Goal: Task Accomplishment & Management: Manage account settings

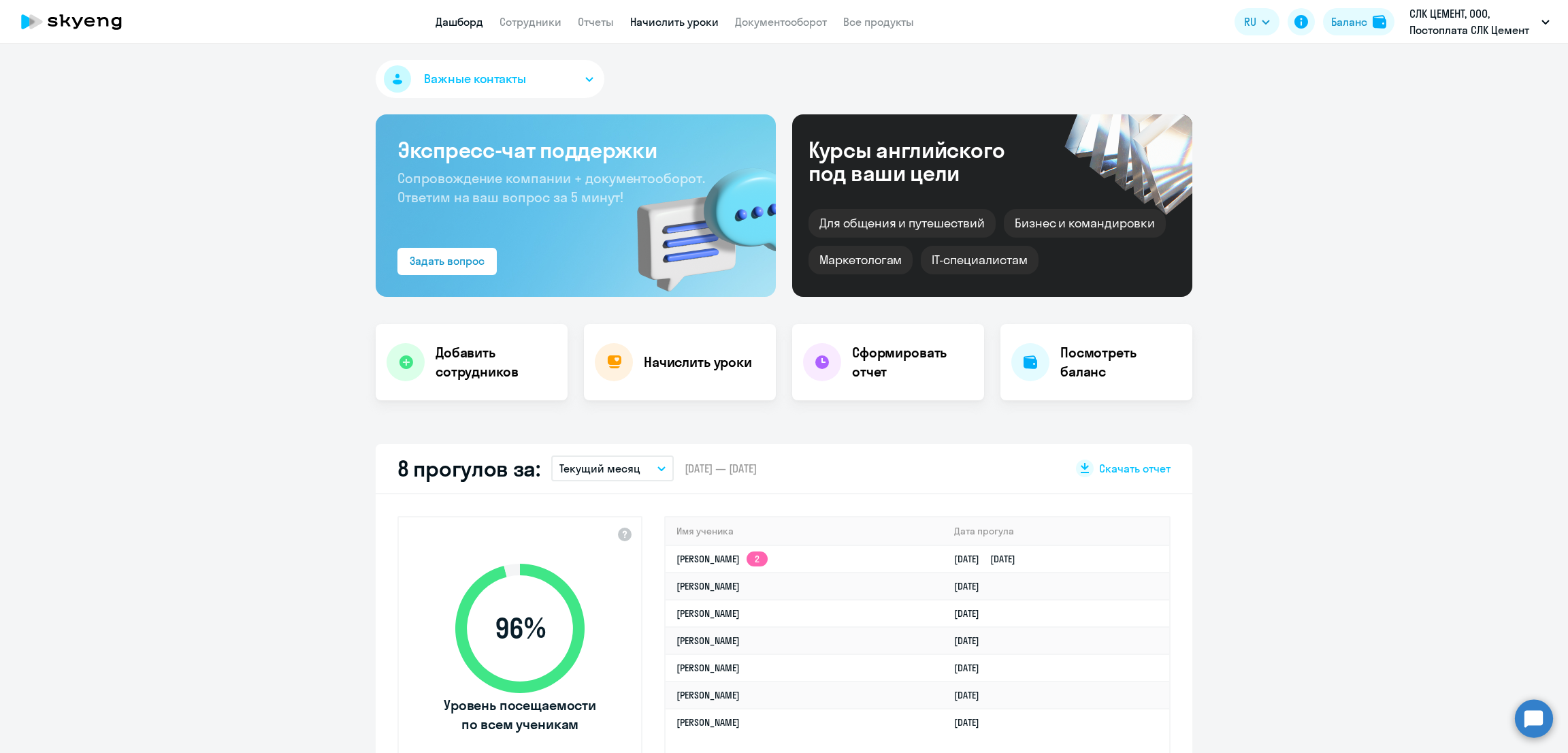
click at [672, 19] on link "Начислить уроки" at bounding box center [674, 21] width 88 height 14
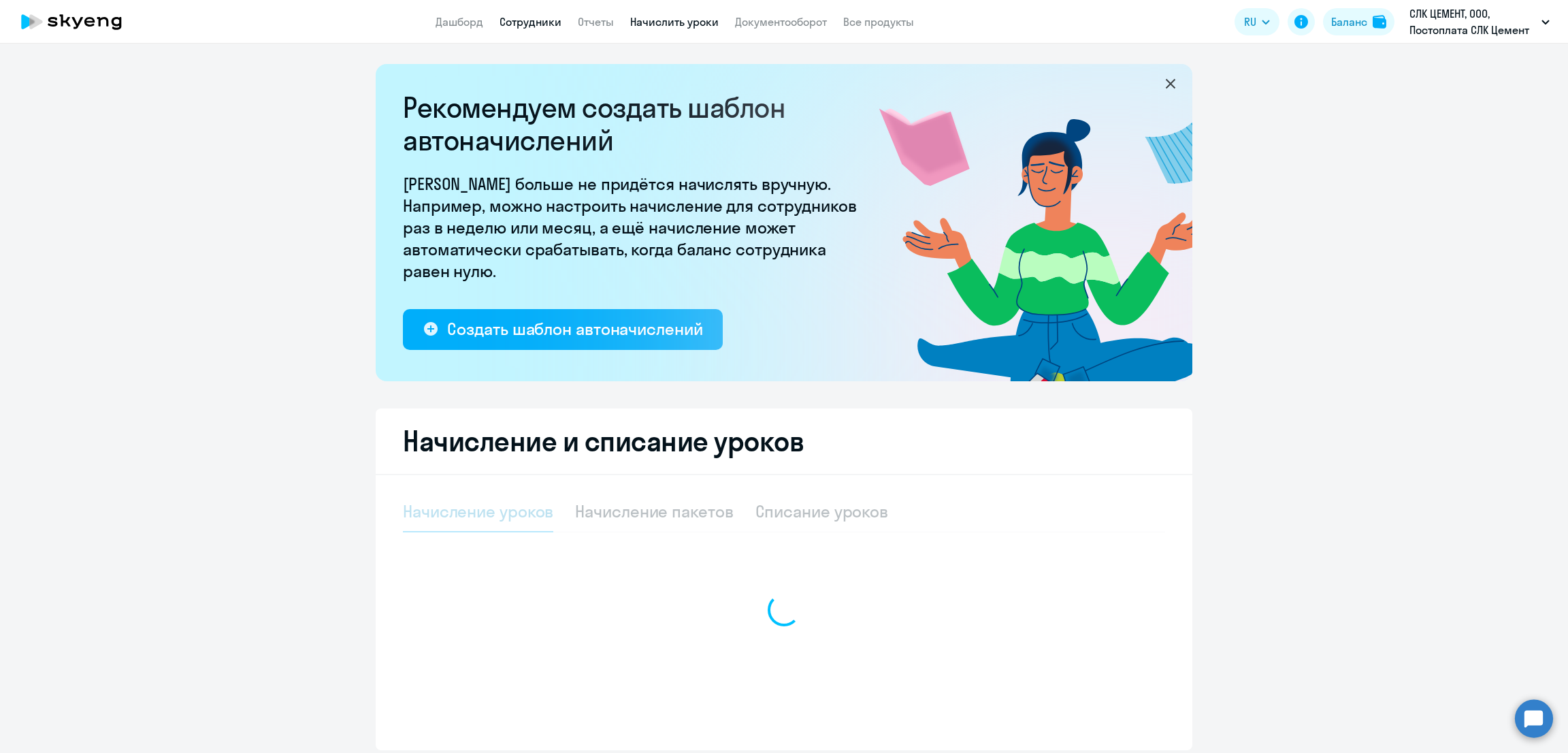
click at [528, 24] on link "Сотрудники" at bounding box center [530, 21] width 62 height 14
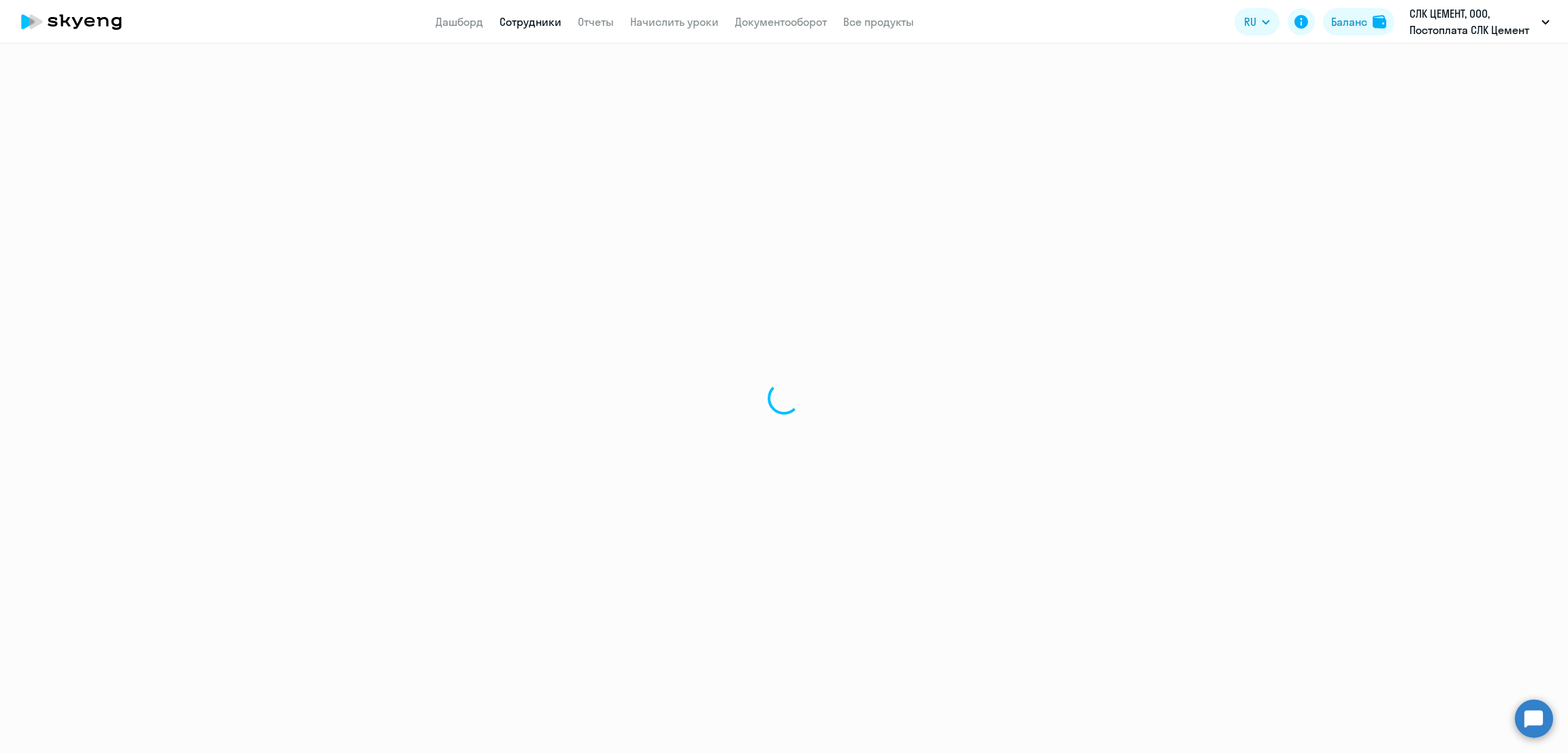
select select "30"
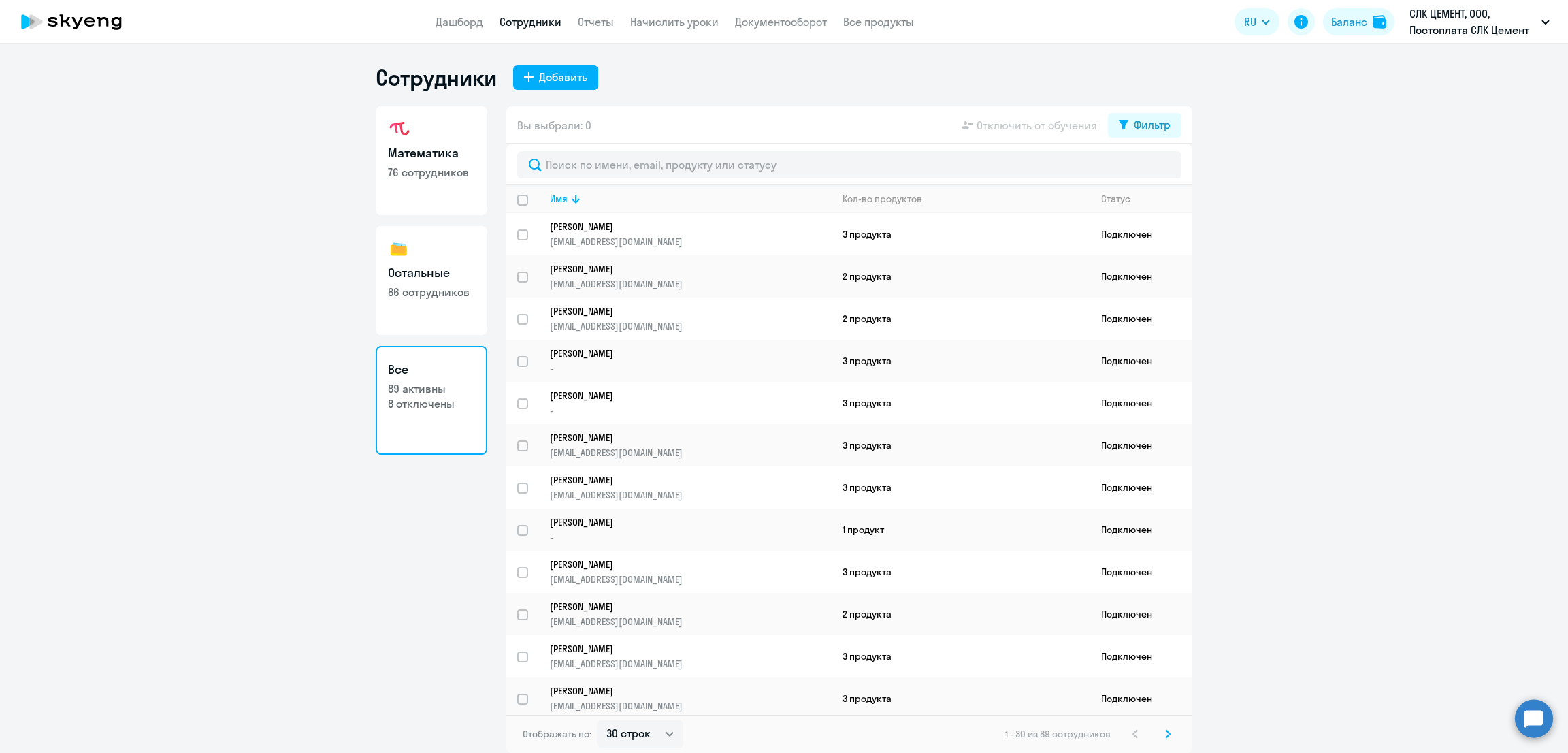
click at [433, 168] on p "76 сотрудников" at bounding box center [432, 171] width 87 height 15
select select "30"
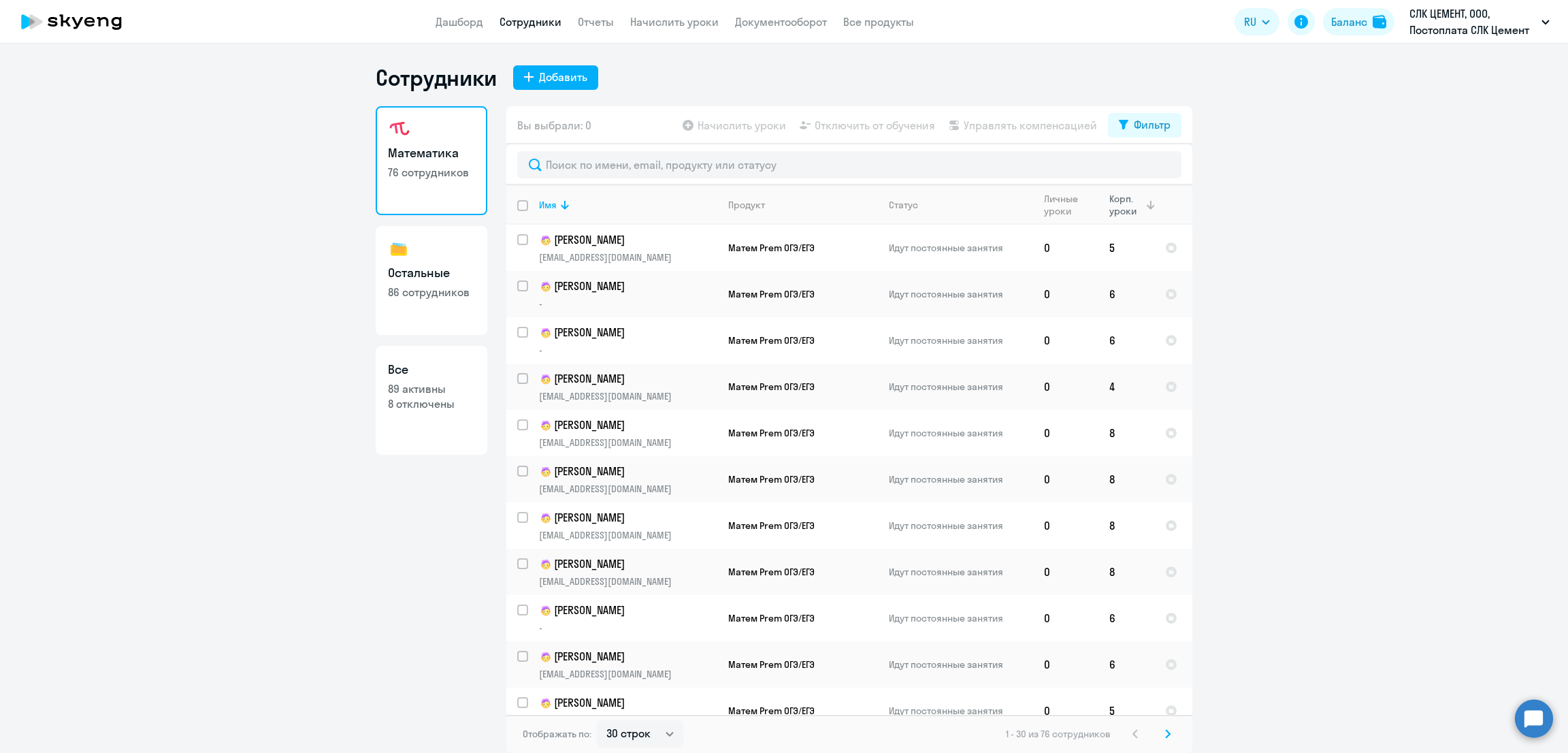
click at [1130, 203] on div "Корп. уроки" at bounding box center [1127, 204] width 35 height 24
drag, startPoint x: 681, startPoint y: 17, endPoint x: 719, endPoint y: 43, distance: 46.0
click at [681, 17] on link "Начислить уроки" at bounding box center [674, 21] width 88 height 14
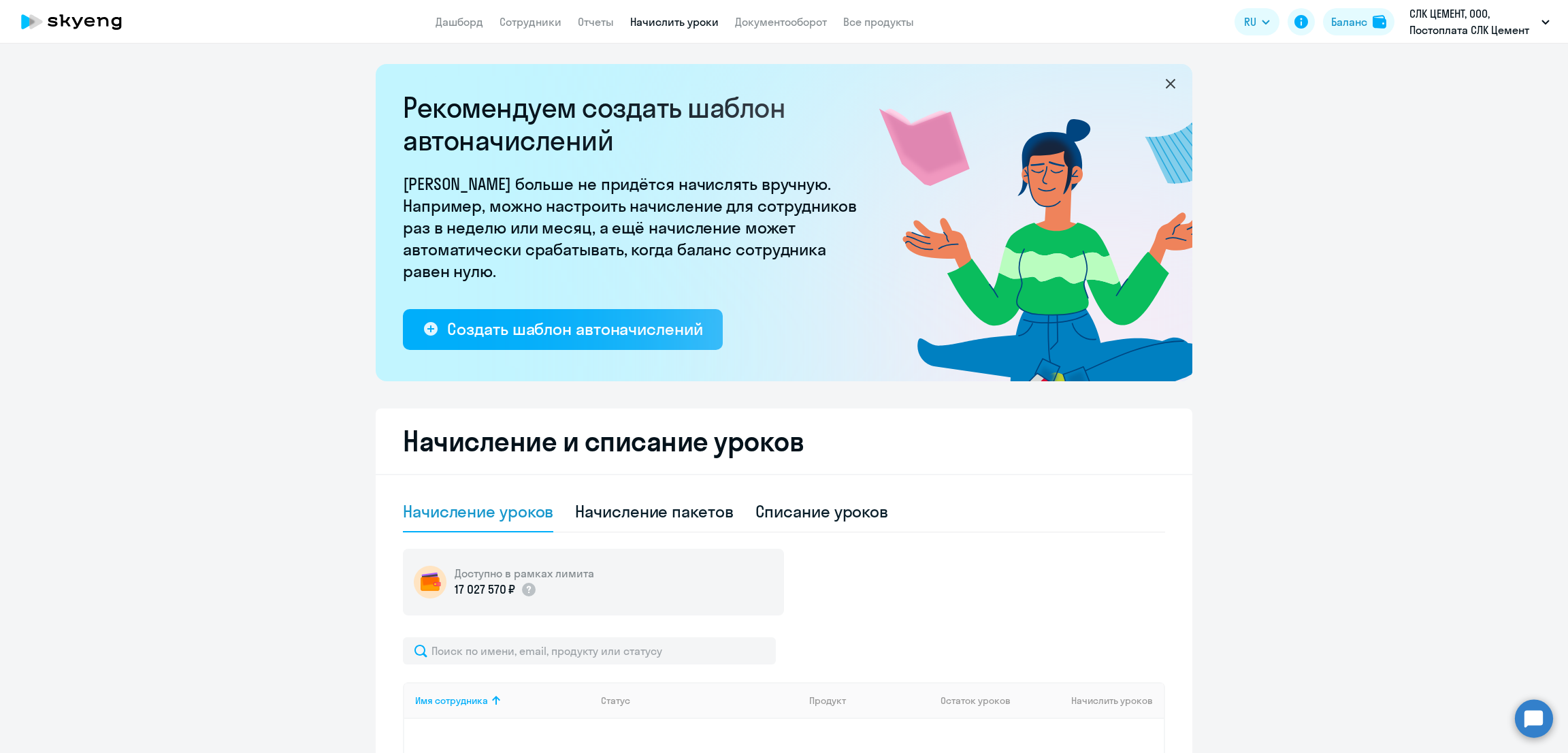
scroll to position [247, 0]
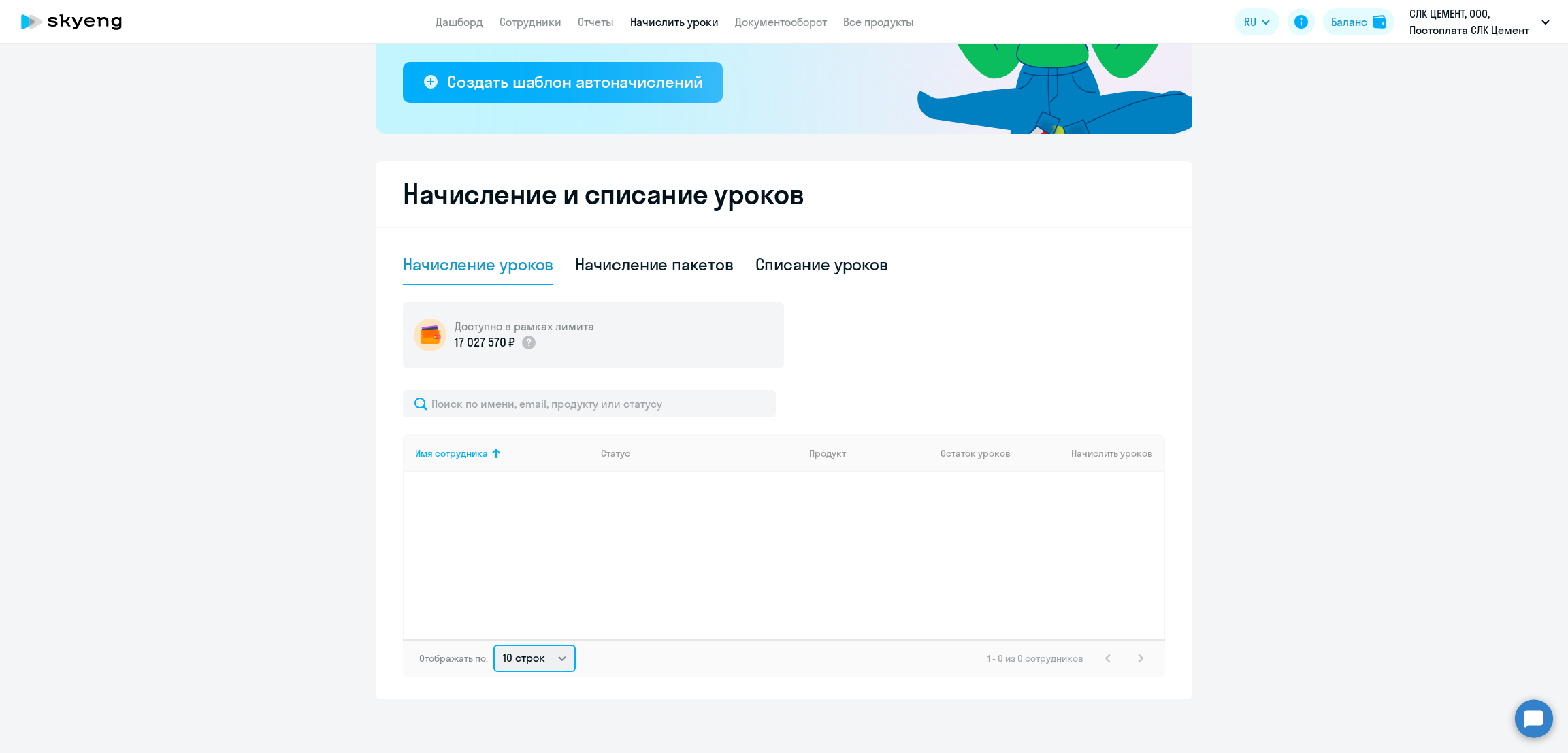
click at [531, 648] on select "10 строк 30 строк 50 строк" at bounding box center [534, 658] width 82 height 27
select select "50"
click at [494, 645] on select "10 строк 30 строк 50 строк" at bounding box center [534, 658] width 82 height 27
click at [639, 267] on div "Начисление пакетов" at bounding box center [653, 264] width 158 height 22
select select "10"
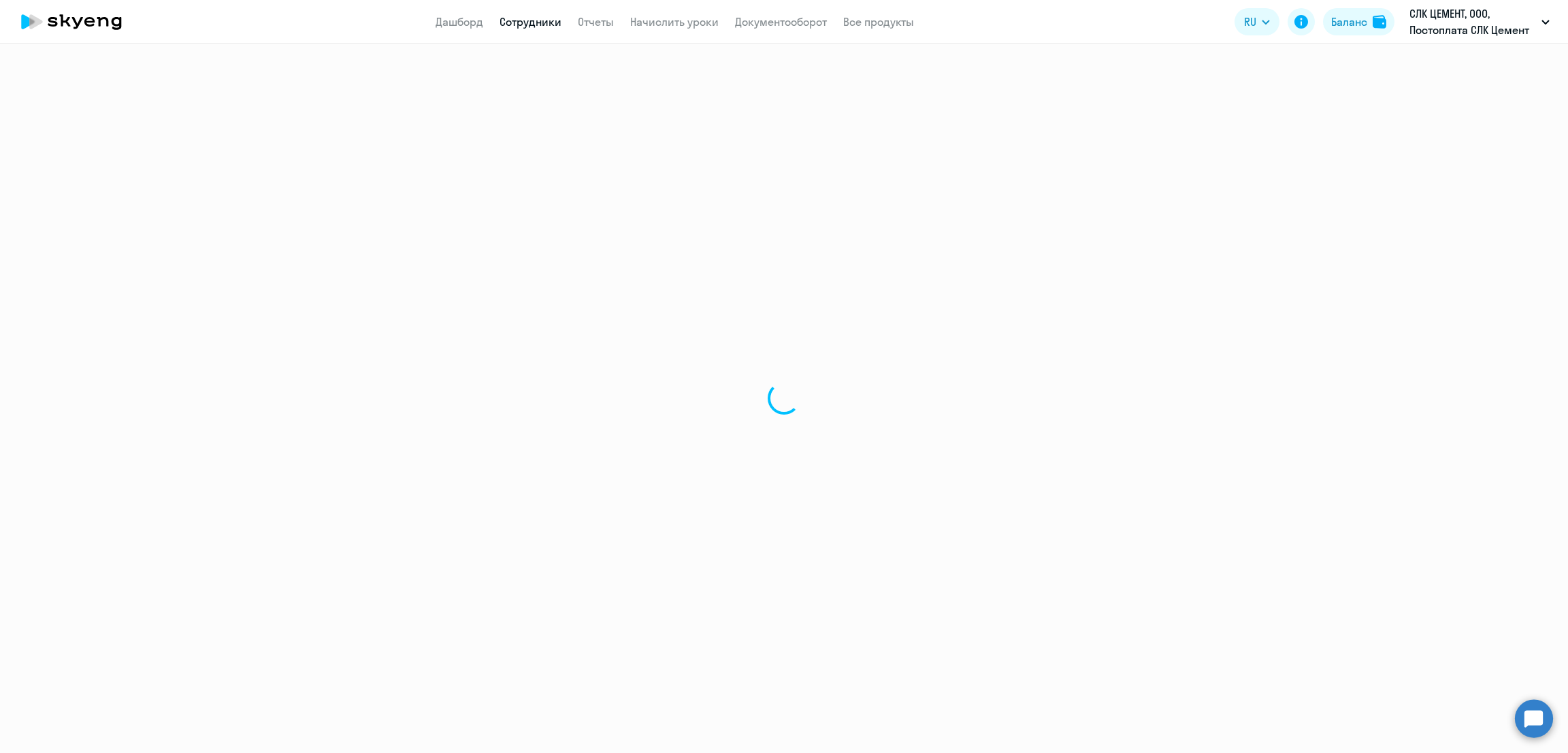
select select "math"
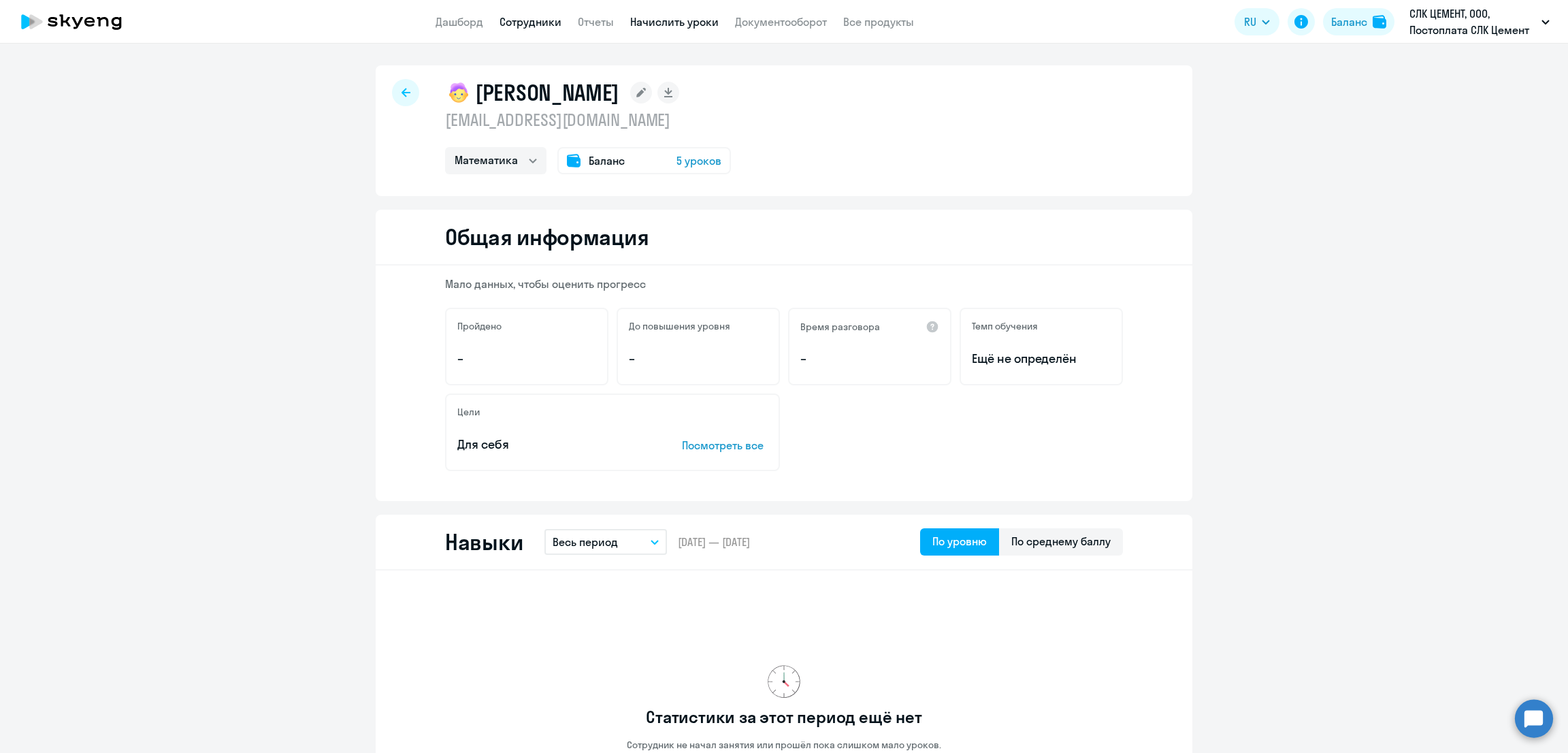
click at [694, 25] on link "Начислить уроки" at bounding box center [674, 21] width 88 height 14
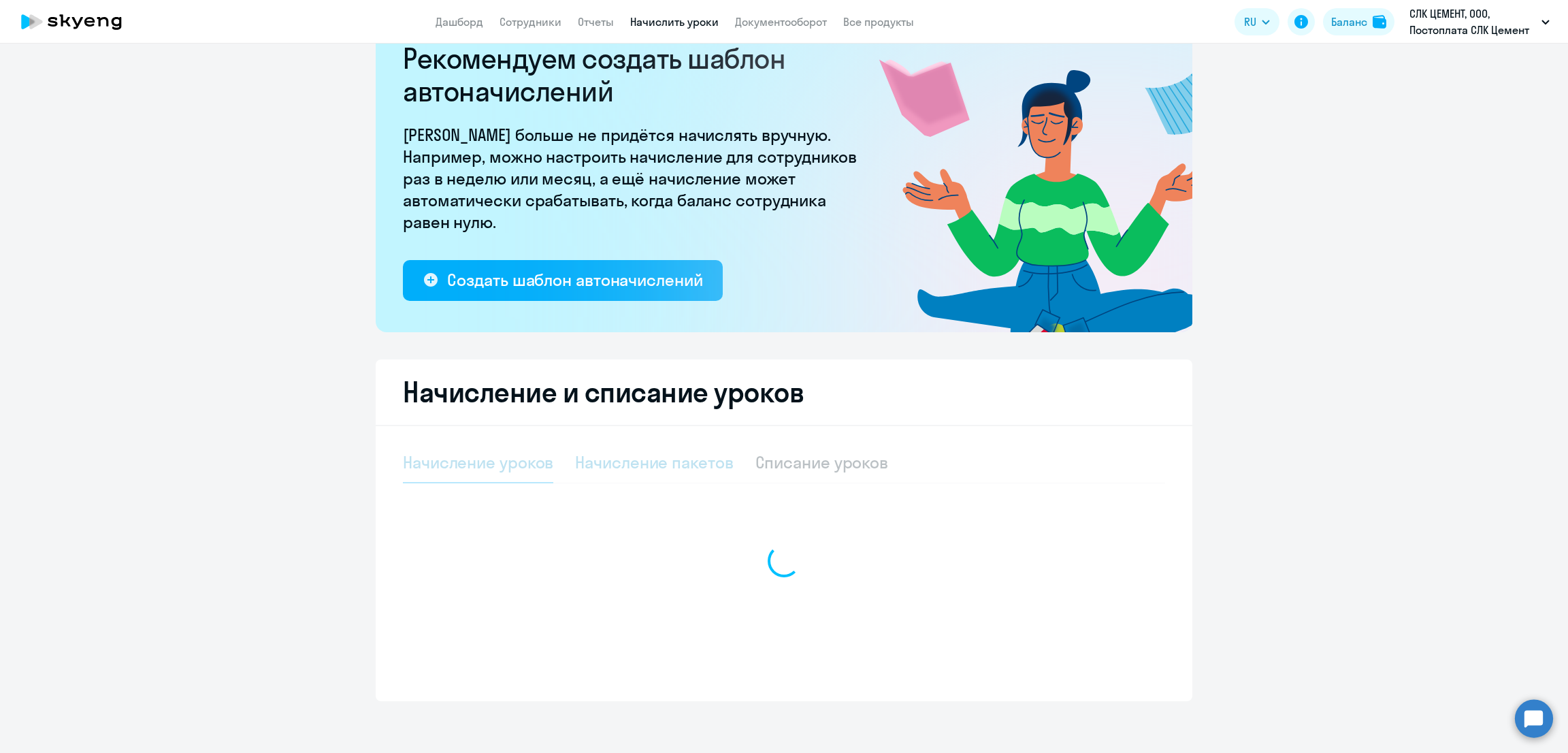
scroll to position [51, 0]
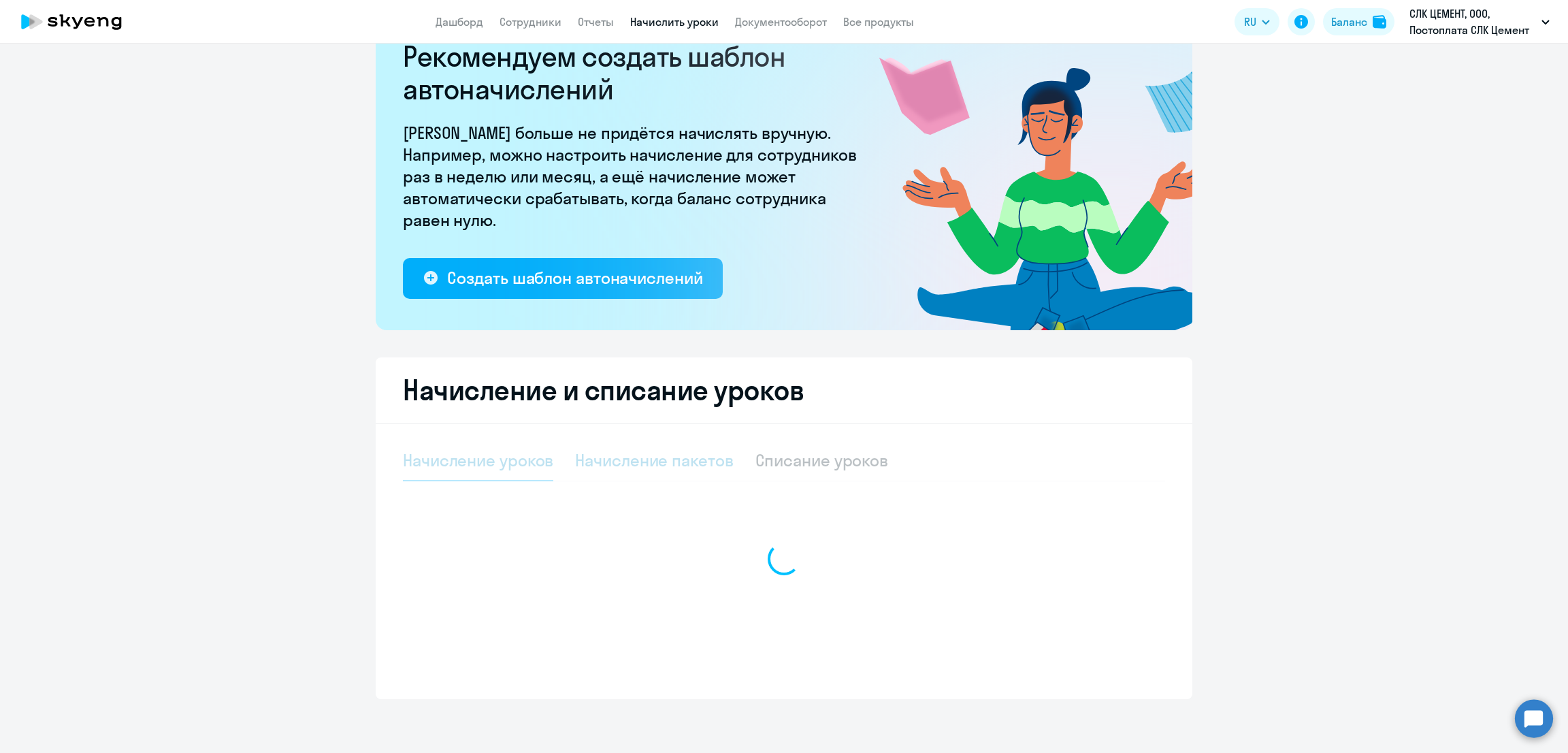
select select "10"
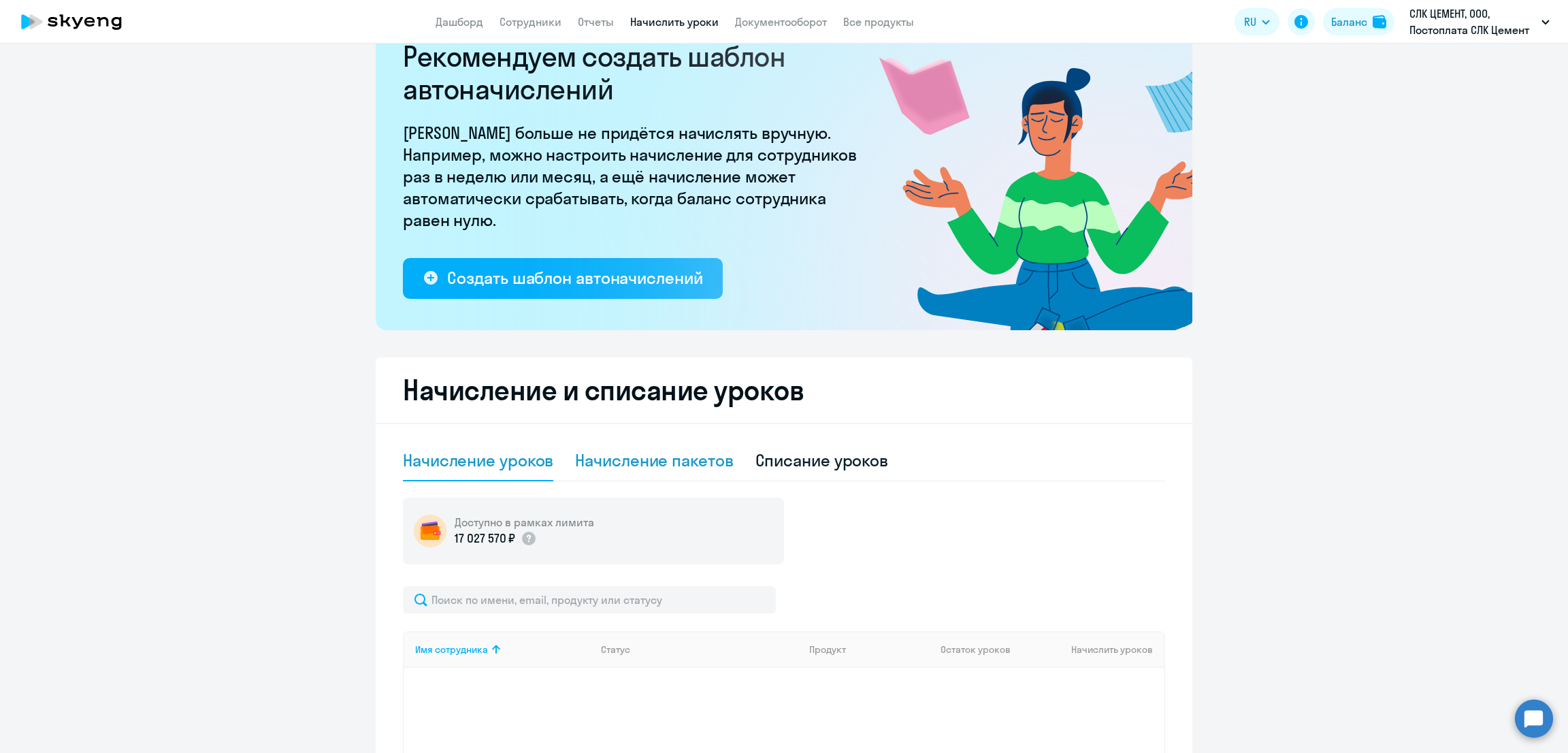
click at [699, 453] on div "Начисление пакетов" at bounding box center [653, 460] width 158 height 22
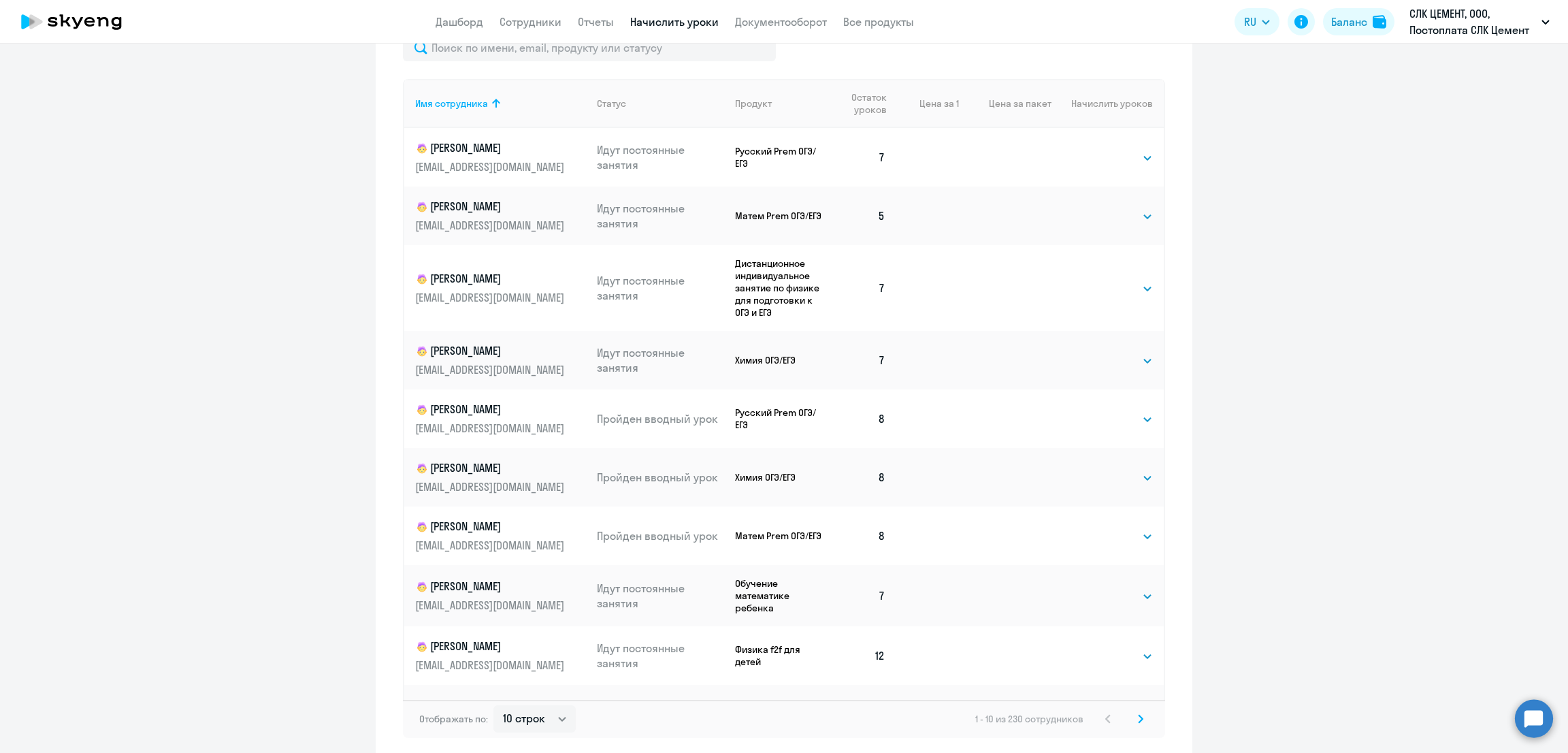
scroll to position [664, 0]
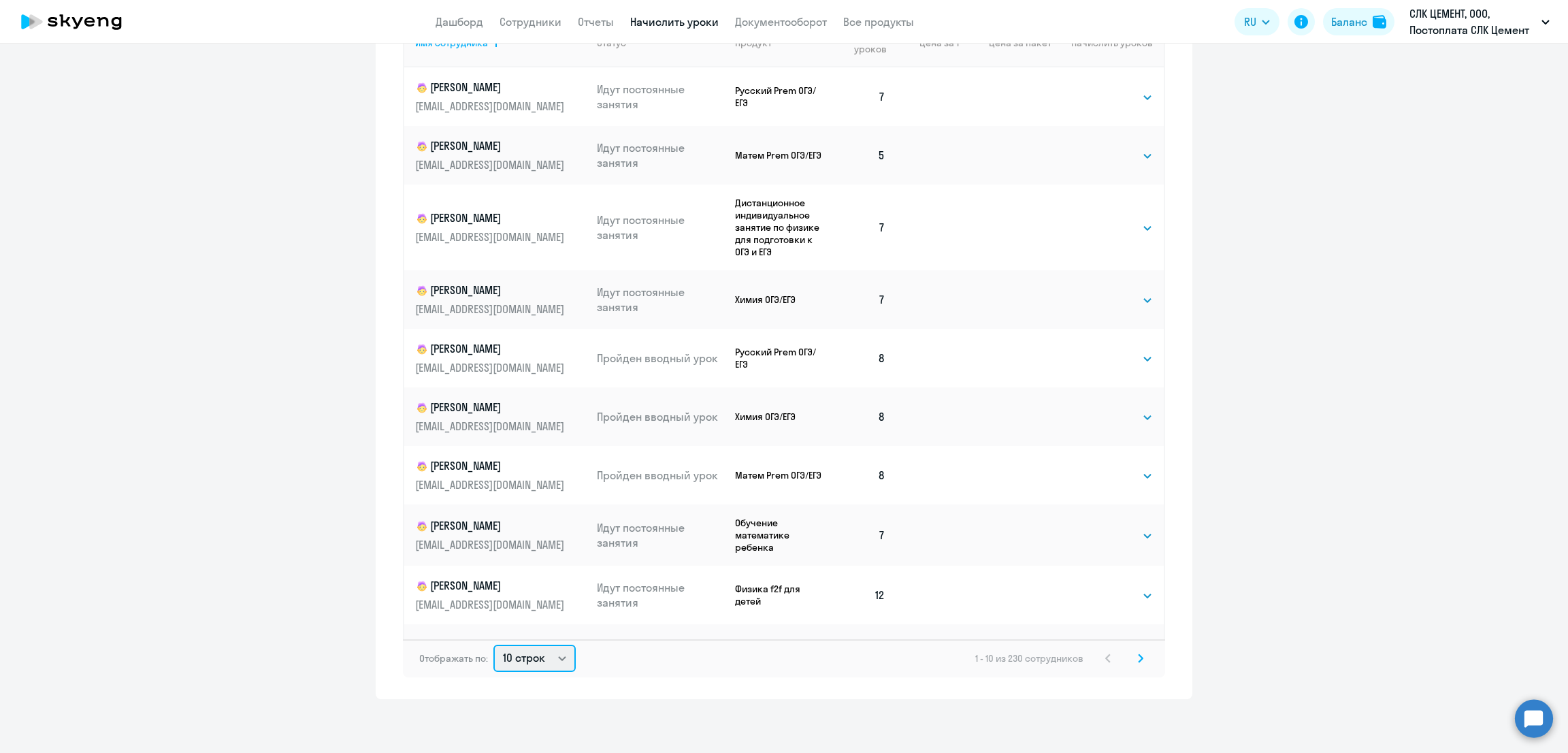
click at [510, 661] on select "10 строк 30 строк 50 строк" at bounding box center [534, 658] width 82 height 27
select select "50"
click at [494, 645] on select "10 строк 30 строк 50 строк" at bounding box center [534, 658] width 82 height 27
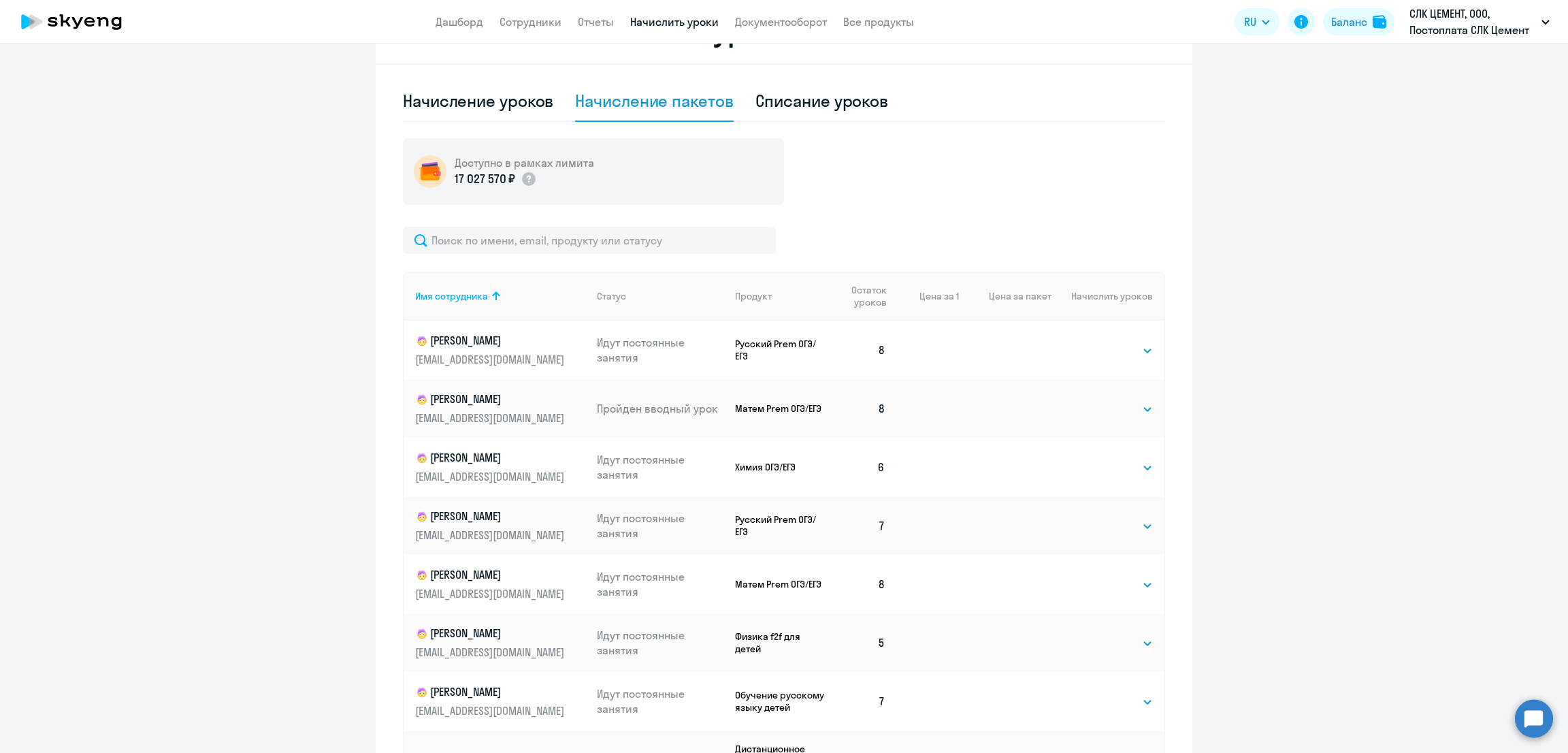
scroll to position [153, 0]
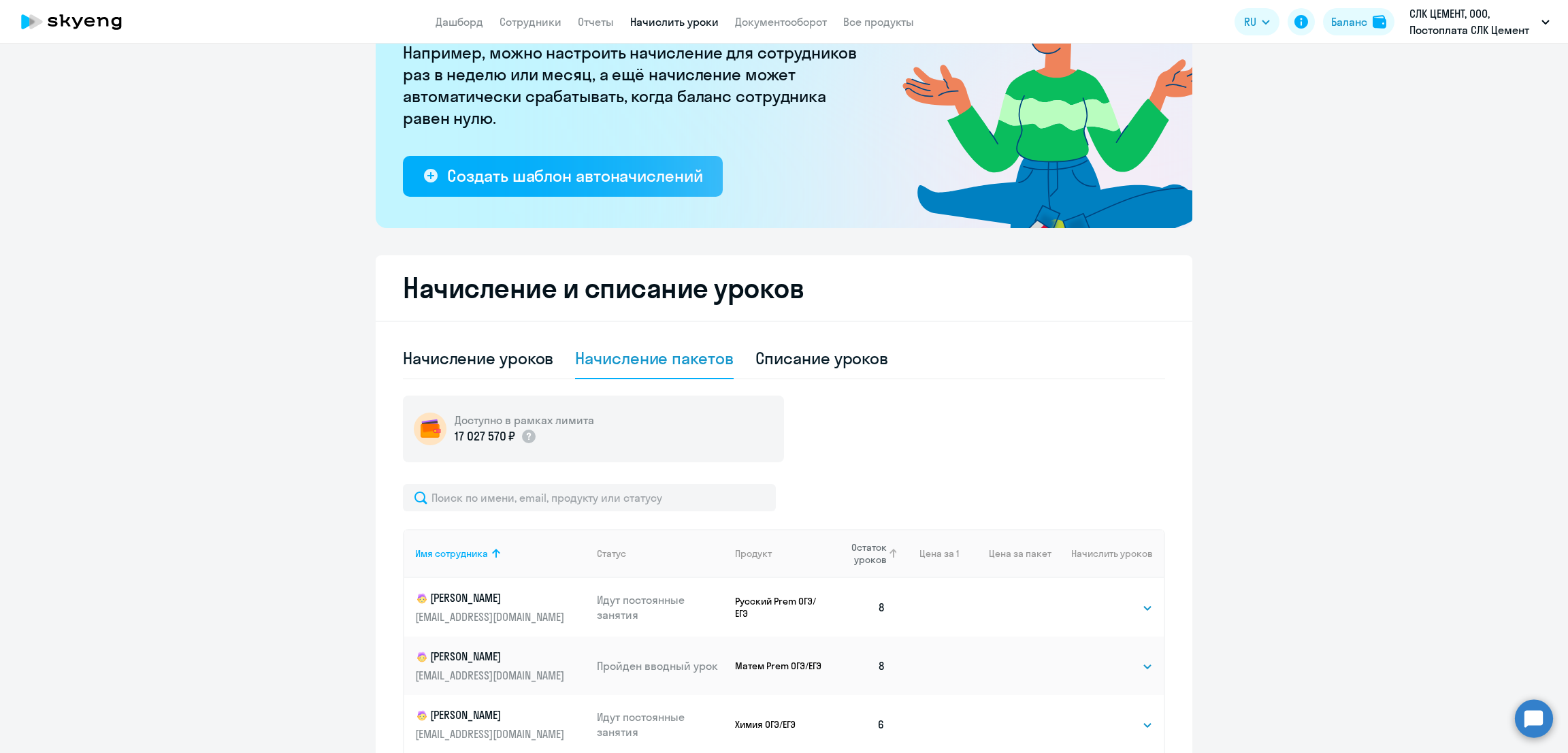
click at [850, 552] on span "Остаток уроков" at bounding box center [862, 553] width 48 height 24
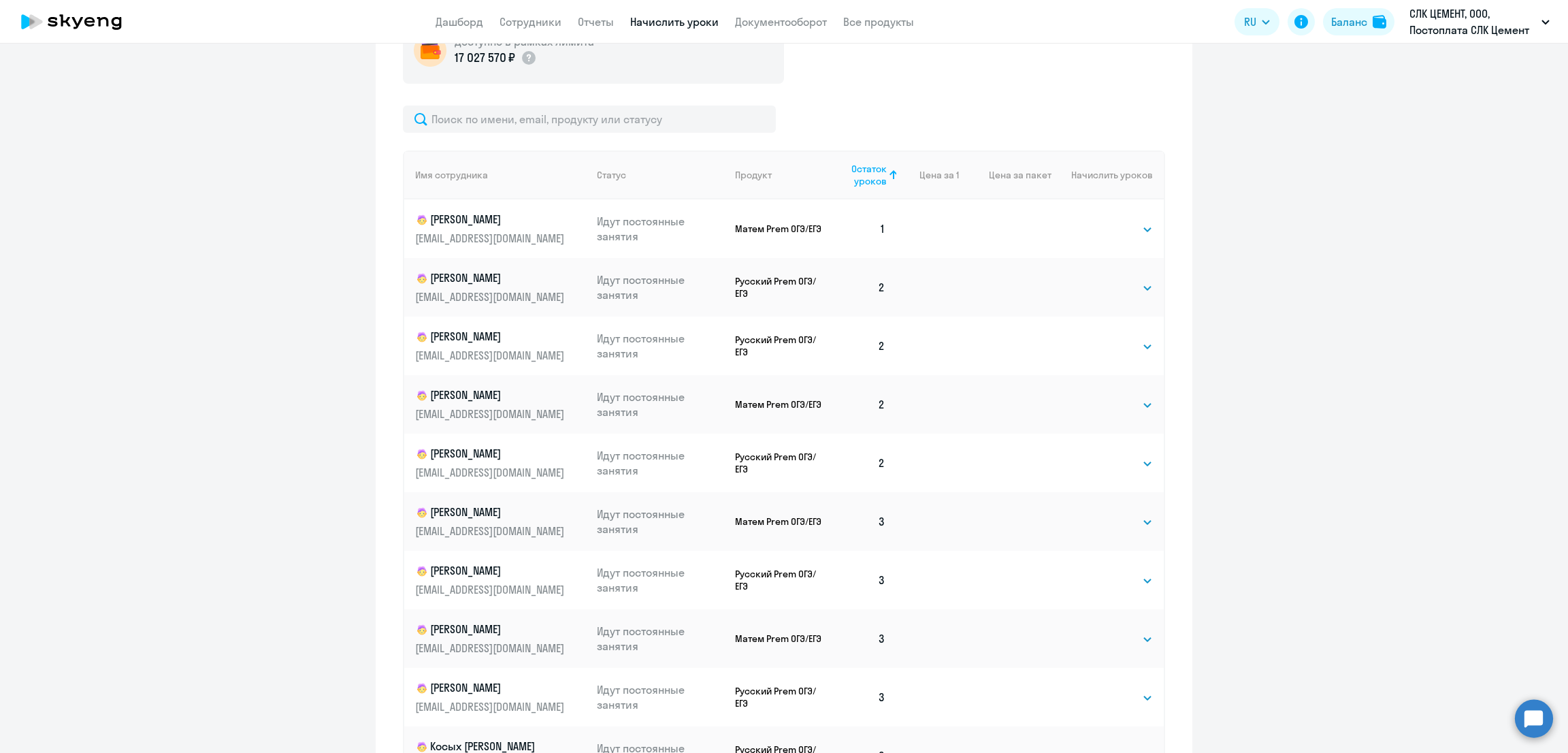
scroll to position [494, 0]
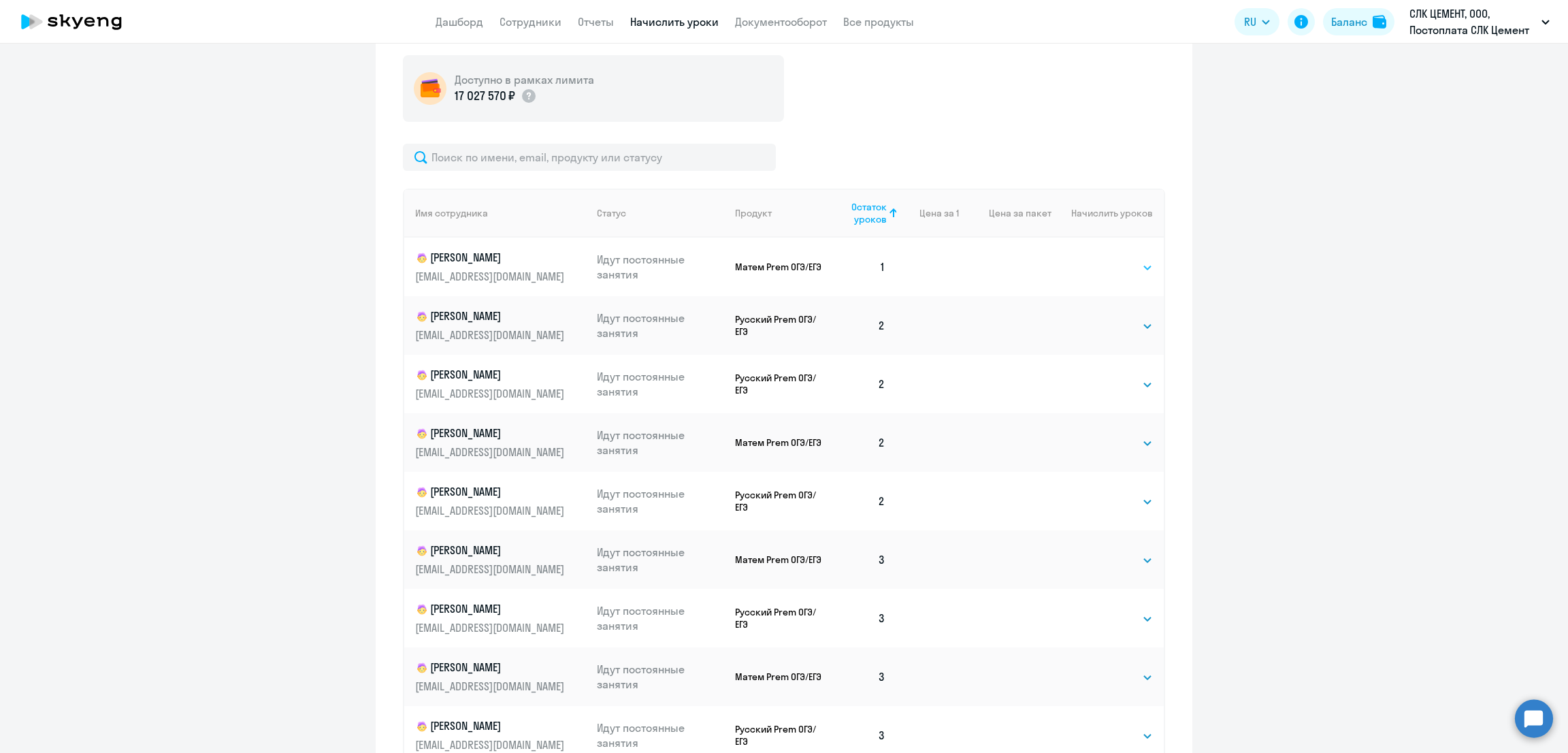
drag, startPoint x: 1098, startPoint y: 262, endPoint x: 1101, endPoint y: 274, distance: 12.4
click at [1098, 262] on select "Выбрать 4 8 16 32 64 96 128" at bounding box center [1126, 267] width 56 height 16
select select "4"
click at [1098, 259] on select "Выбрать 4 8 16 32 64 96 128" at bounding box center [1126, 267] width 56 height 16
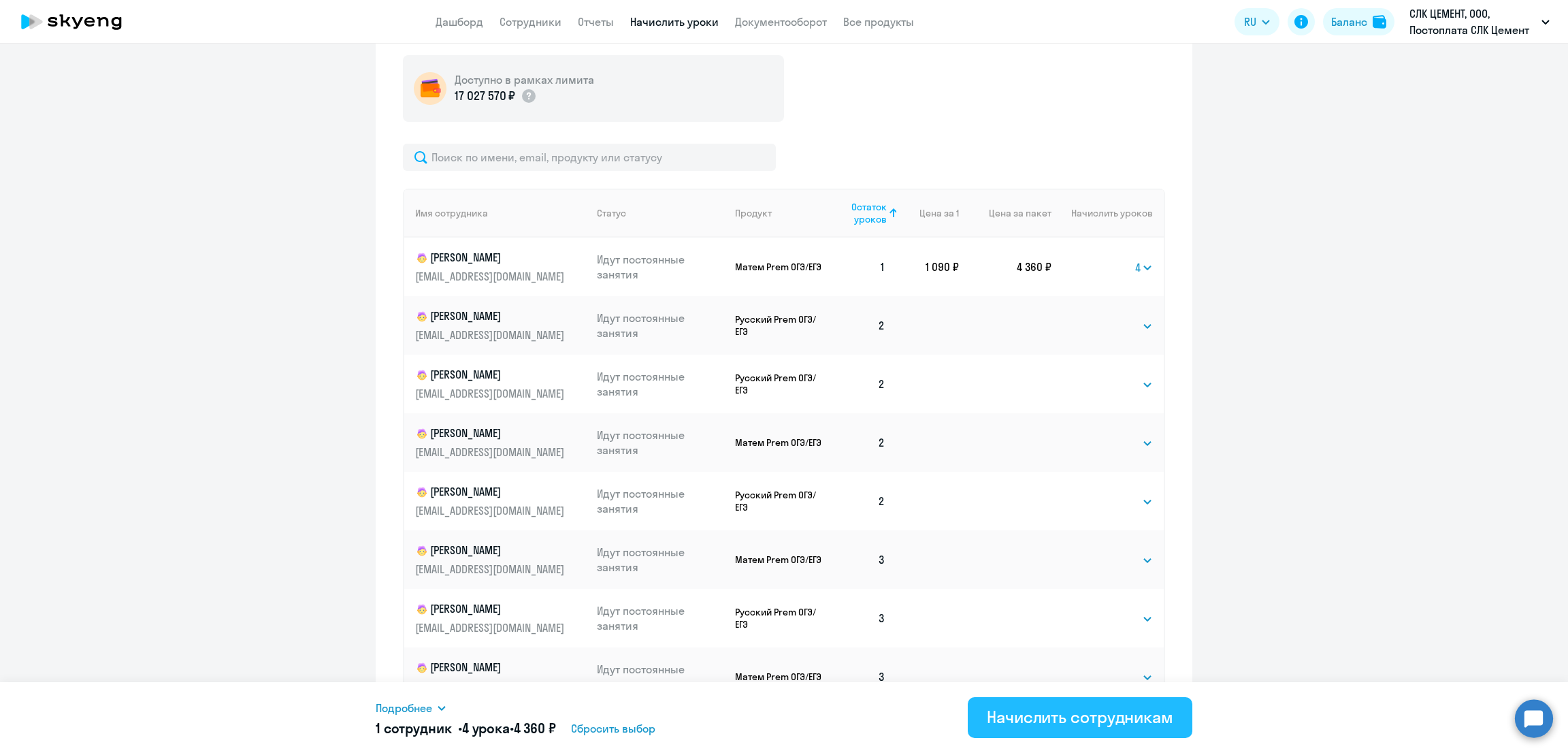
click at [1070, 719] on div "Начислить сотрудникам" at bounding box center [1080, 716] width 187 height 22
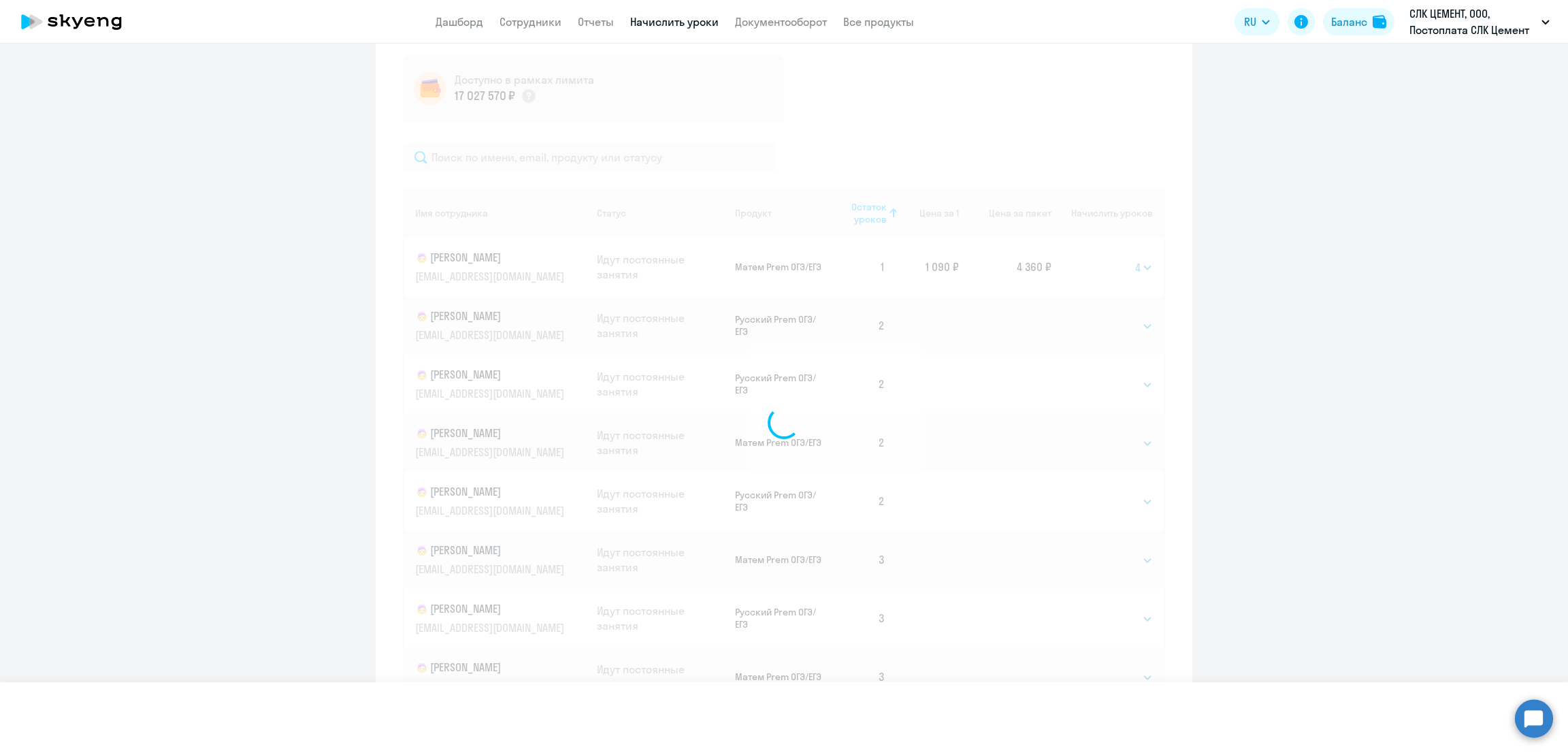
select select
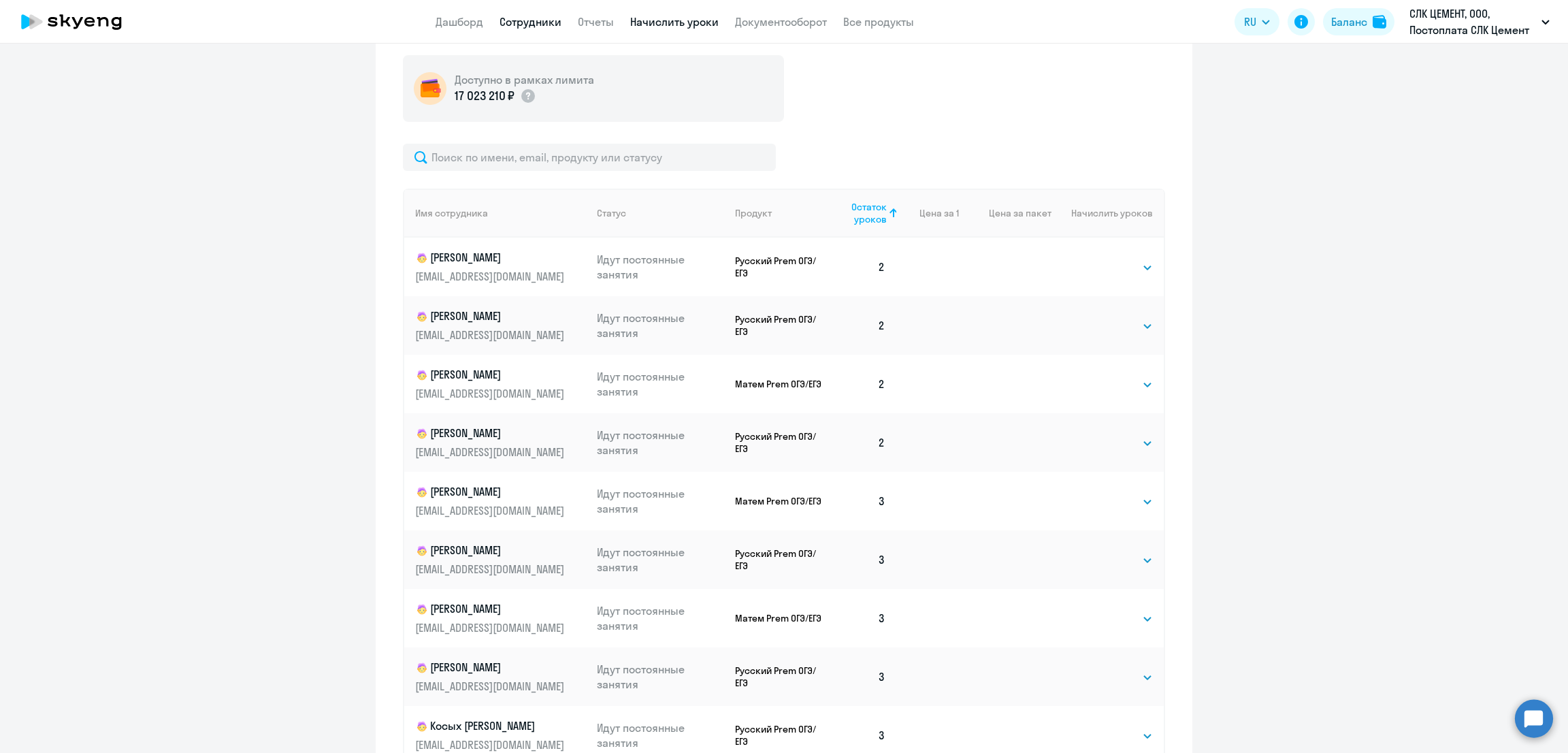
click at [538, 18] on link "Сотрудники" at bounding box center [530, 21] width 62 height 14
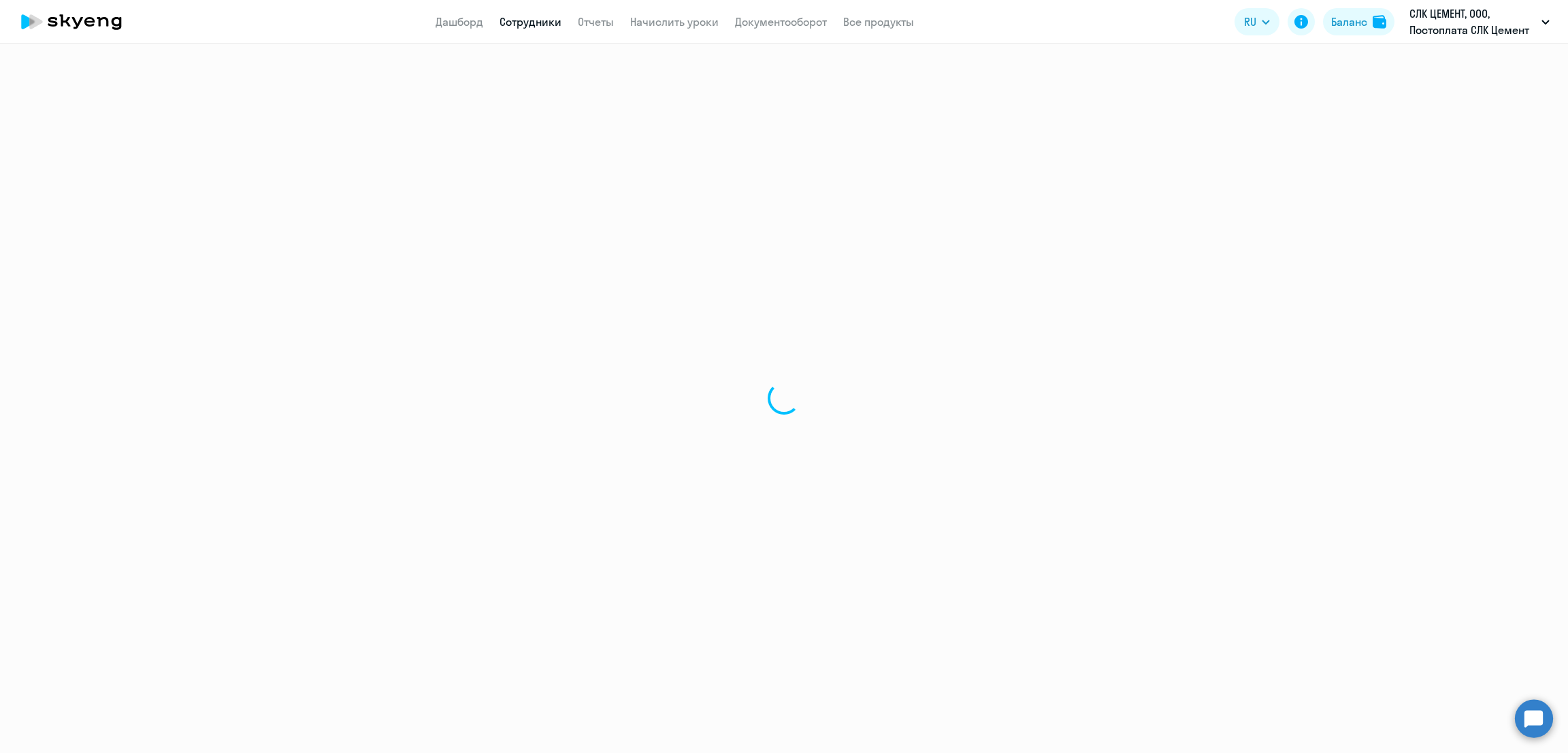
select select "30"
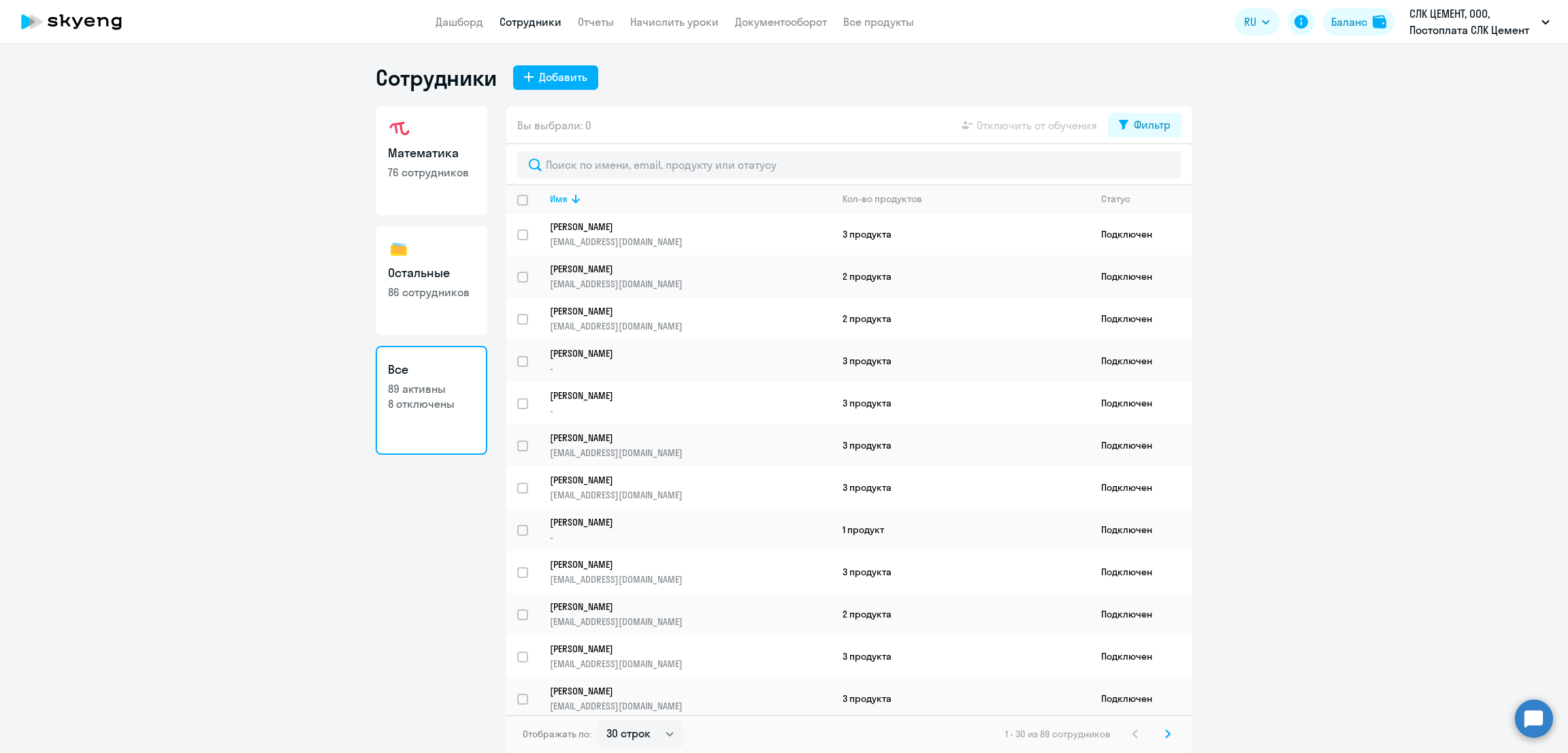
click at [412, 168] on p "76 сотрудников" at bounding box center [432, 171] width 87 height 15
select select "30"
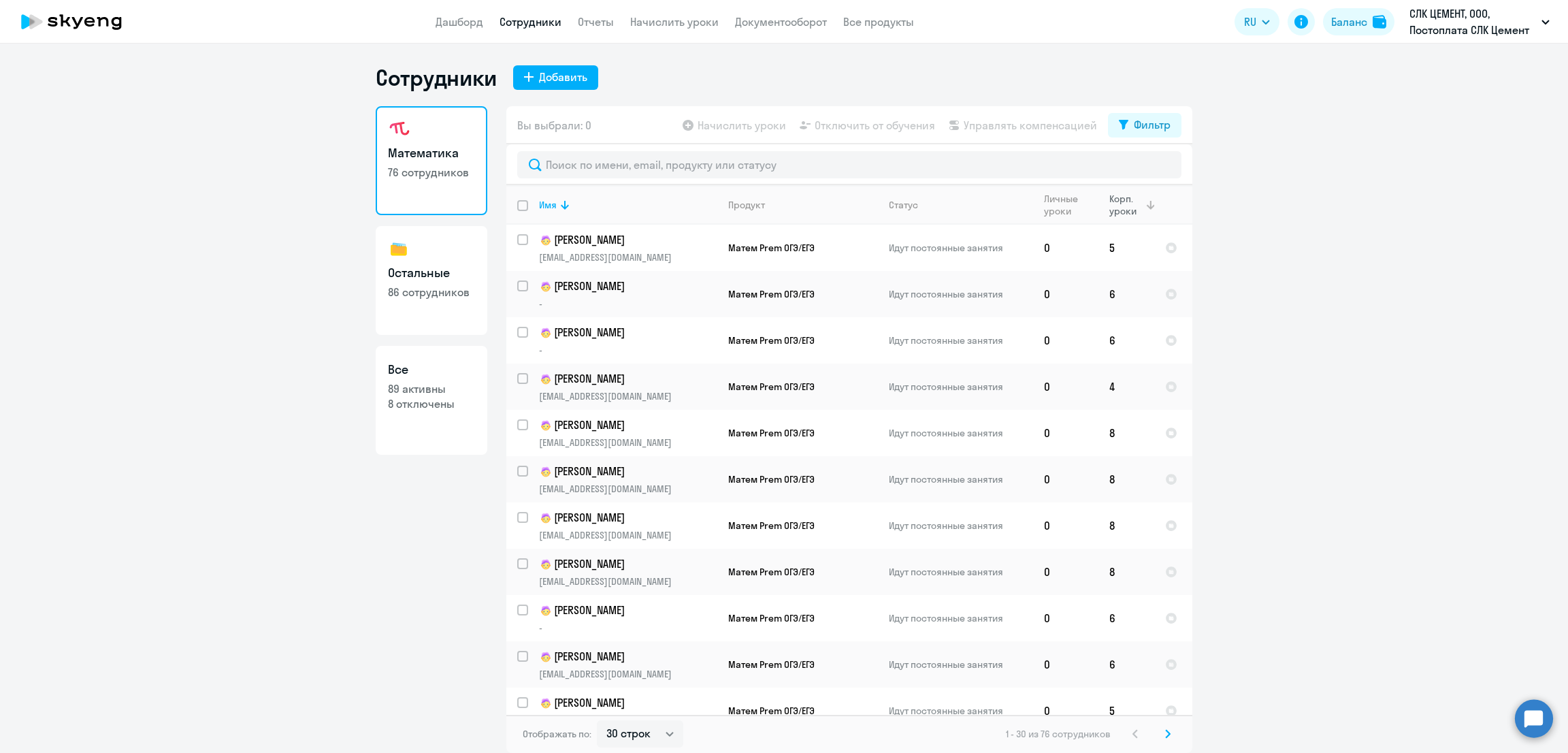
click at [1143, 205] on icon at bounding box center [1151, 204] width 16 height 16
click at [454, 282] on link "Остальные 86 сотрудников" at bounding box center [431, 281] width 111 height 109
select select "30"
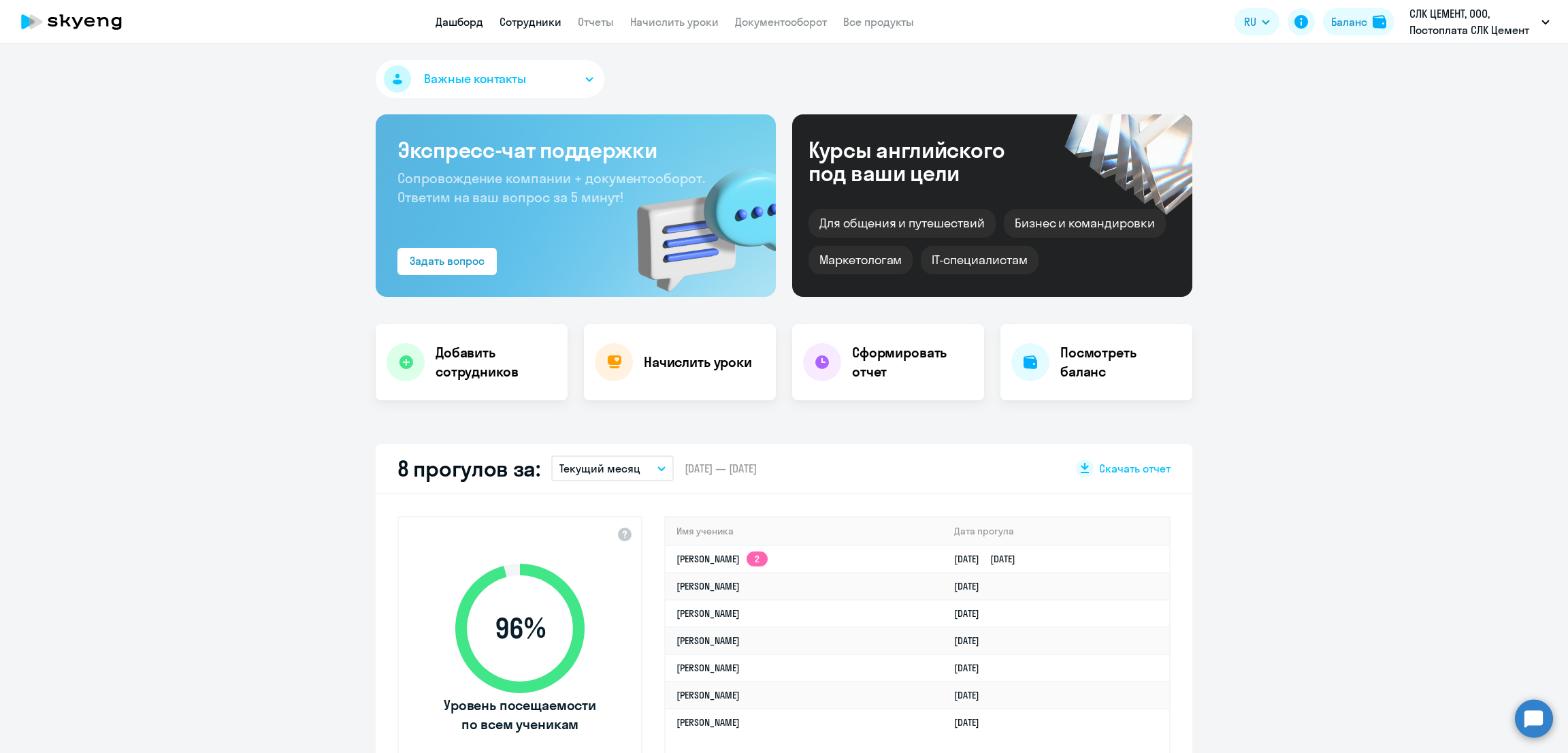
click at [533, 22] on link "Сотрудники" at bounding box center [530, 21] width 62 height 14
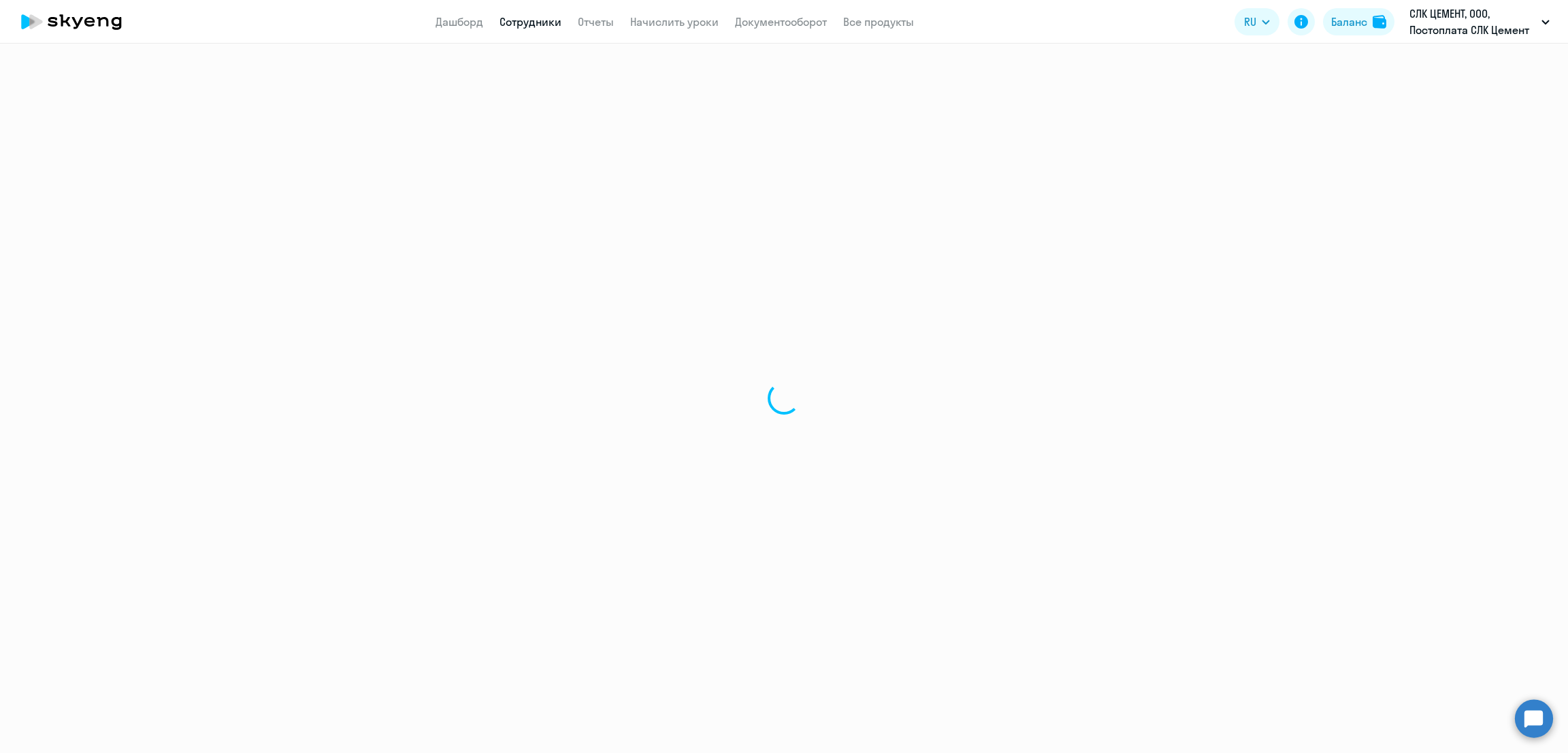
select select "30"
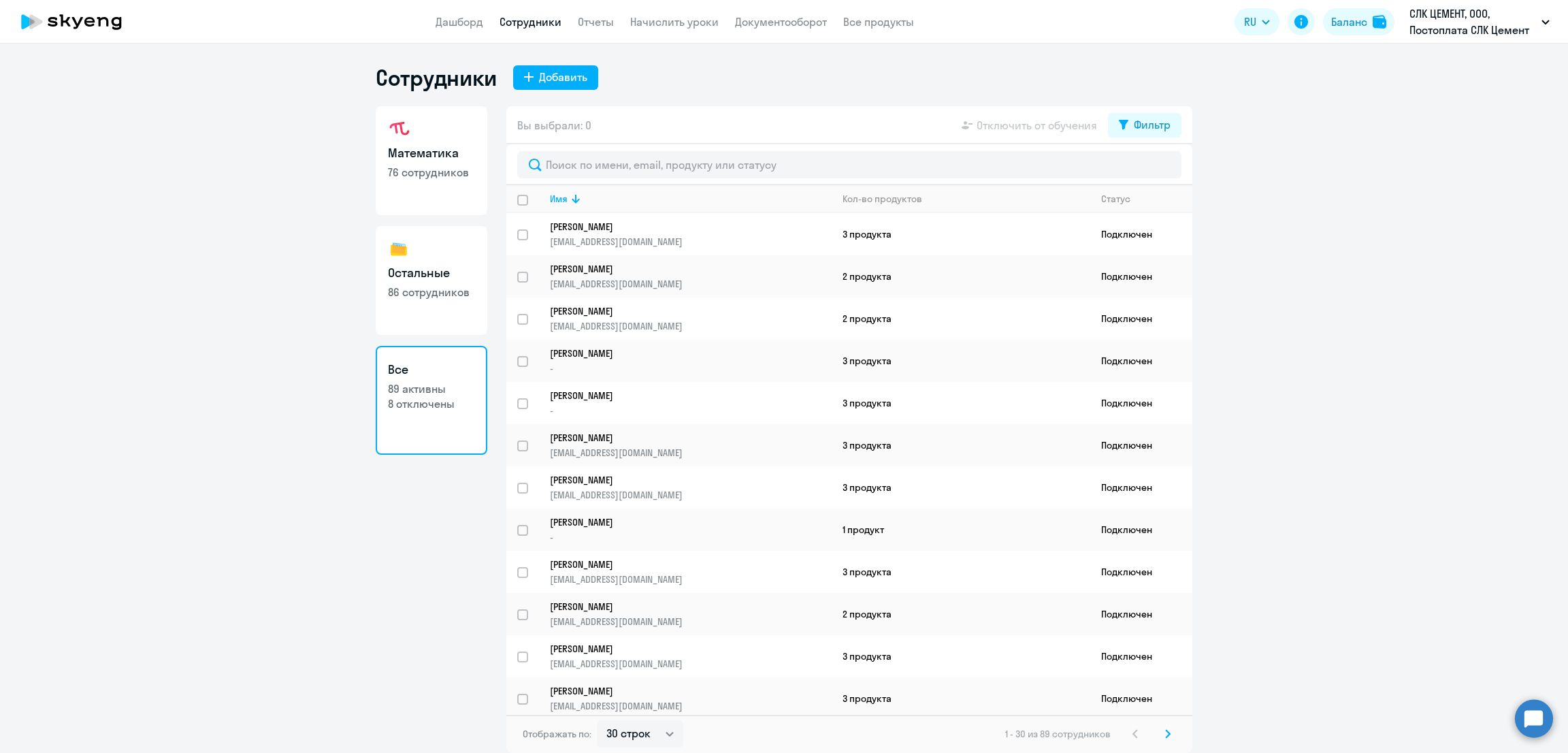
click at [410, 153] on h3 "Математика" at bounding box center [432, 153] width 87 height 17
select select "30"
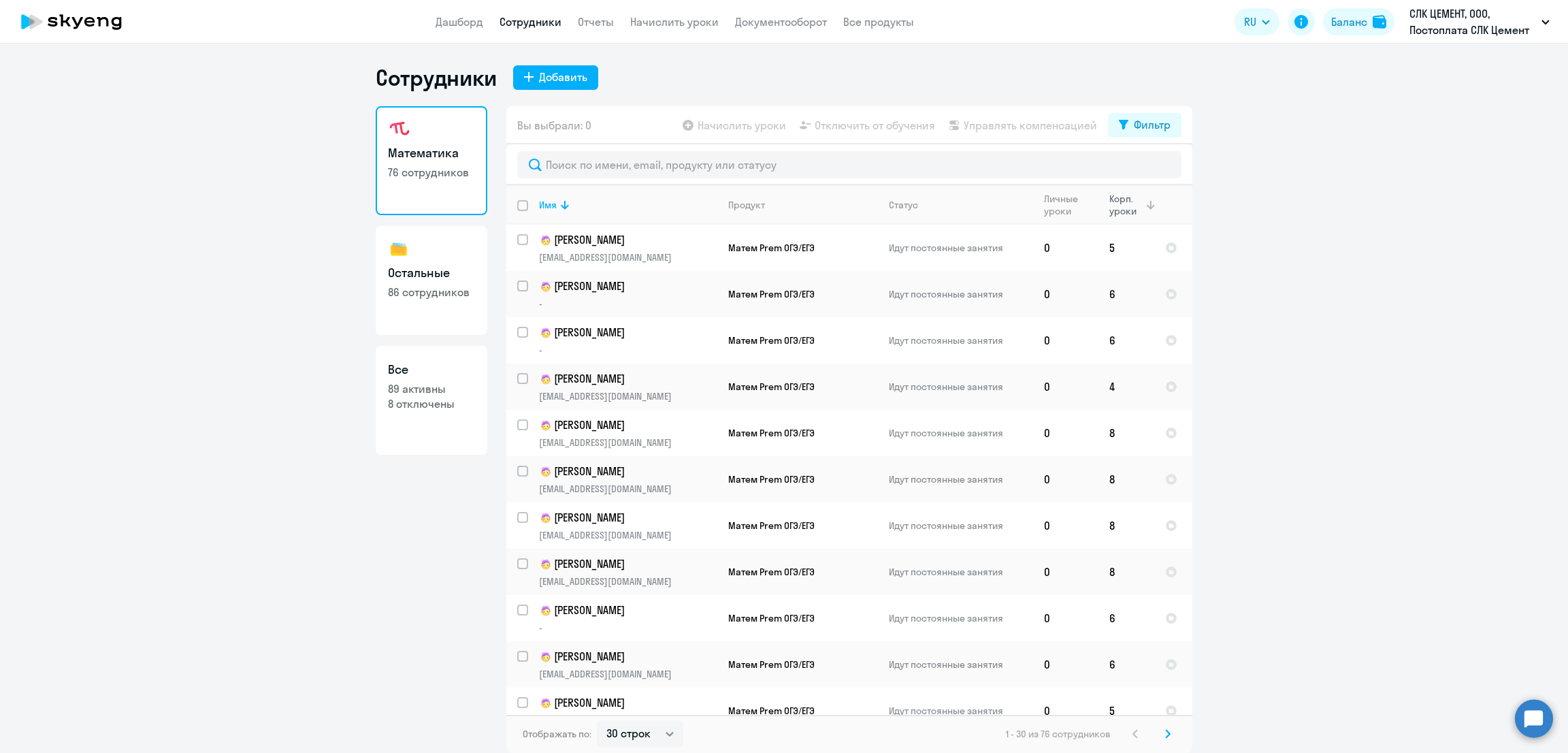
click at [1120, 206] on div "Корп. уроки" at bounding box center [1127, 204] width 35 height 24
click at [691, 22] on link "Начислить уроки" at bounding box center [674, 21] width 88 height 14
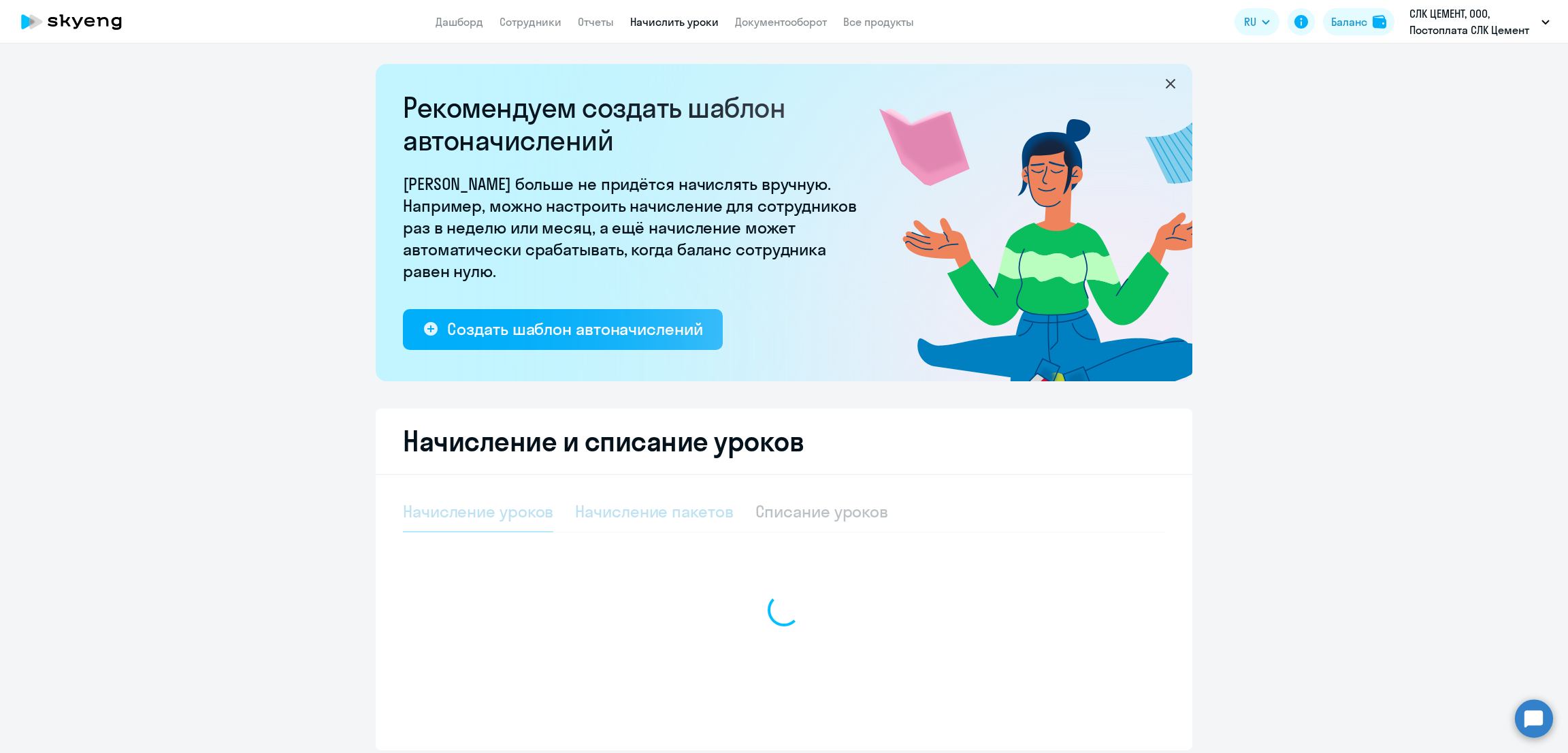
click at [652, 513] on div "Начисление пакетов" at bounding box center [653, 511] width 158 height 22
select select "10"
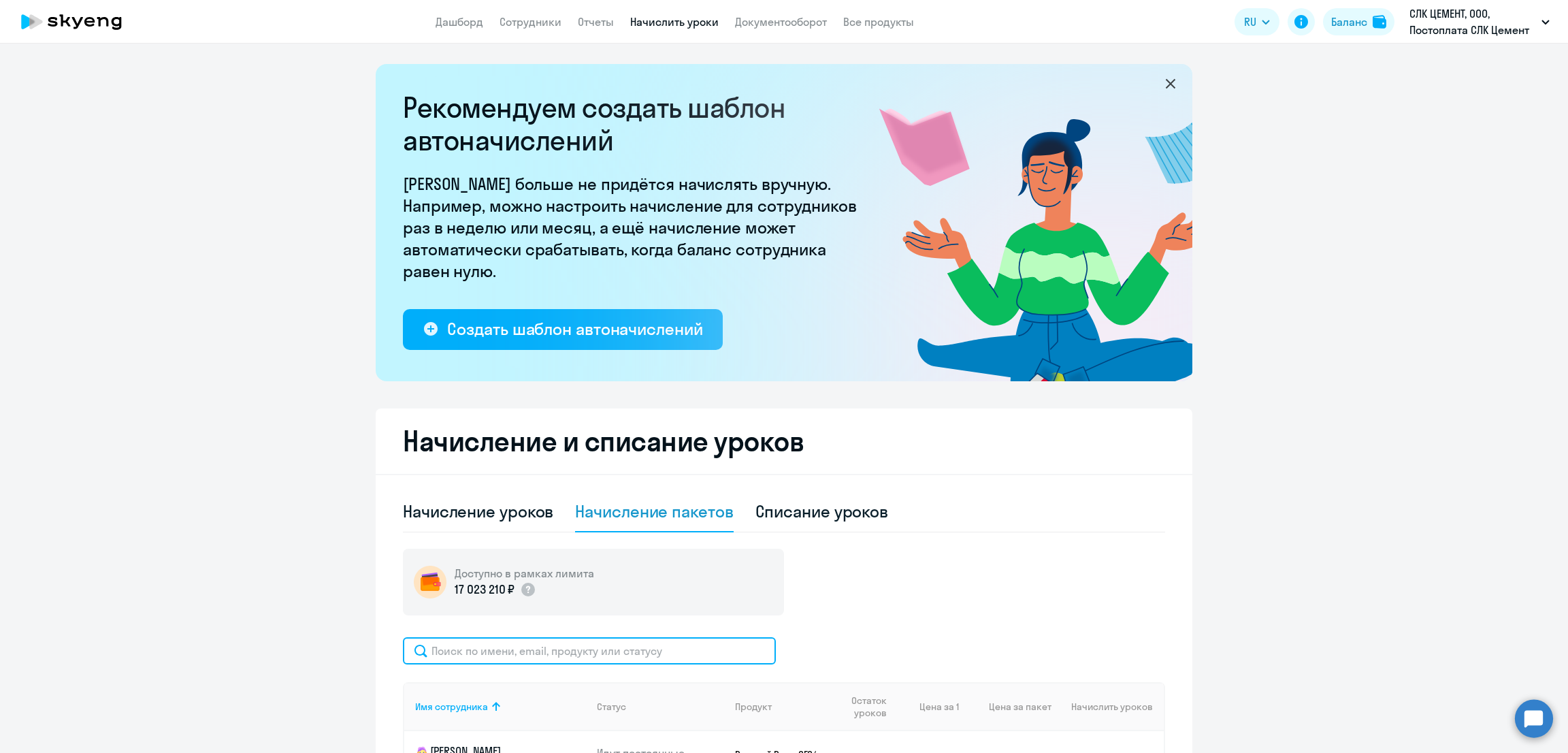
click at [655, 641] on input "text" at bounding box center [588, 650] width 373 height 27
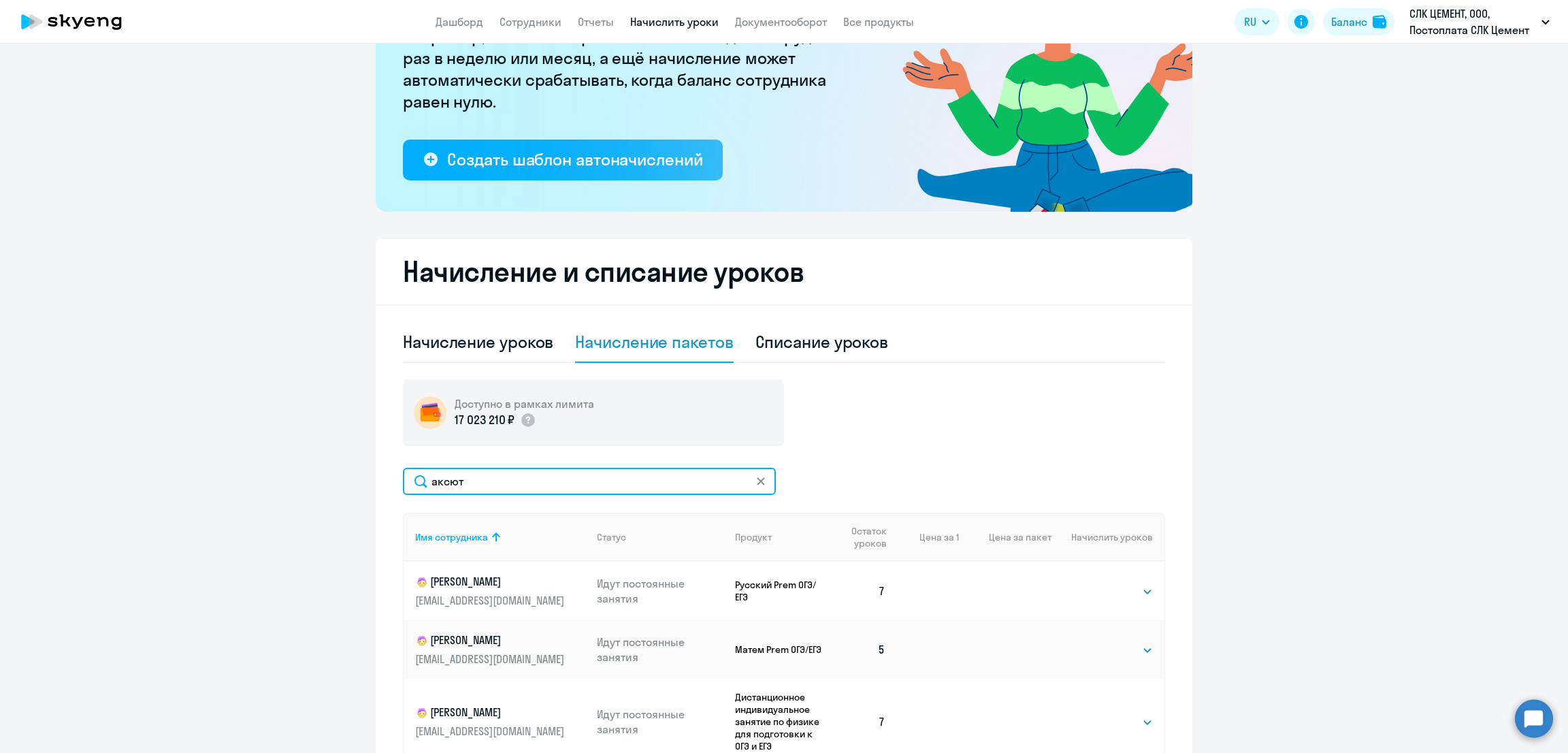
scroll to position [497, 0]
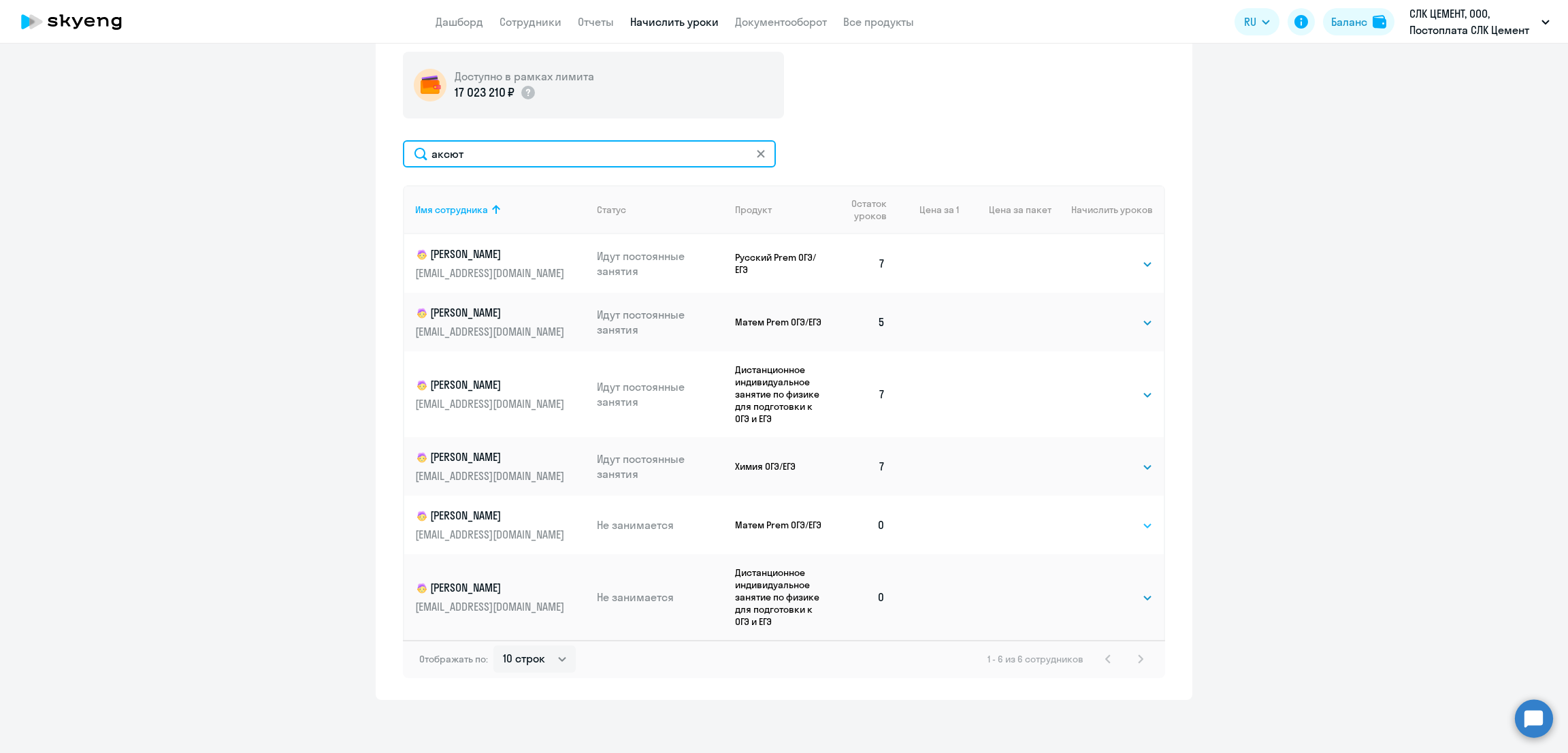
type input "аксют"
click at [1121, 525] on select "Выбрать 4 8 16 32 64 96 128" at bounding box center [1126, 526] width 56 height 16
select select "4"
click at [1098, 518] on select "Выбрать 4 8 16 32 64 96 128" at bounding box center [1126, 526] width 56 height 16
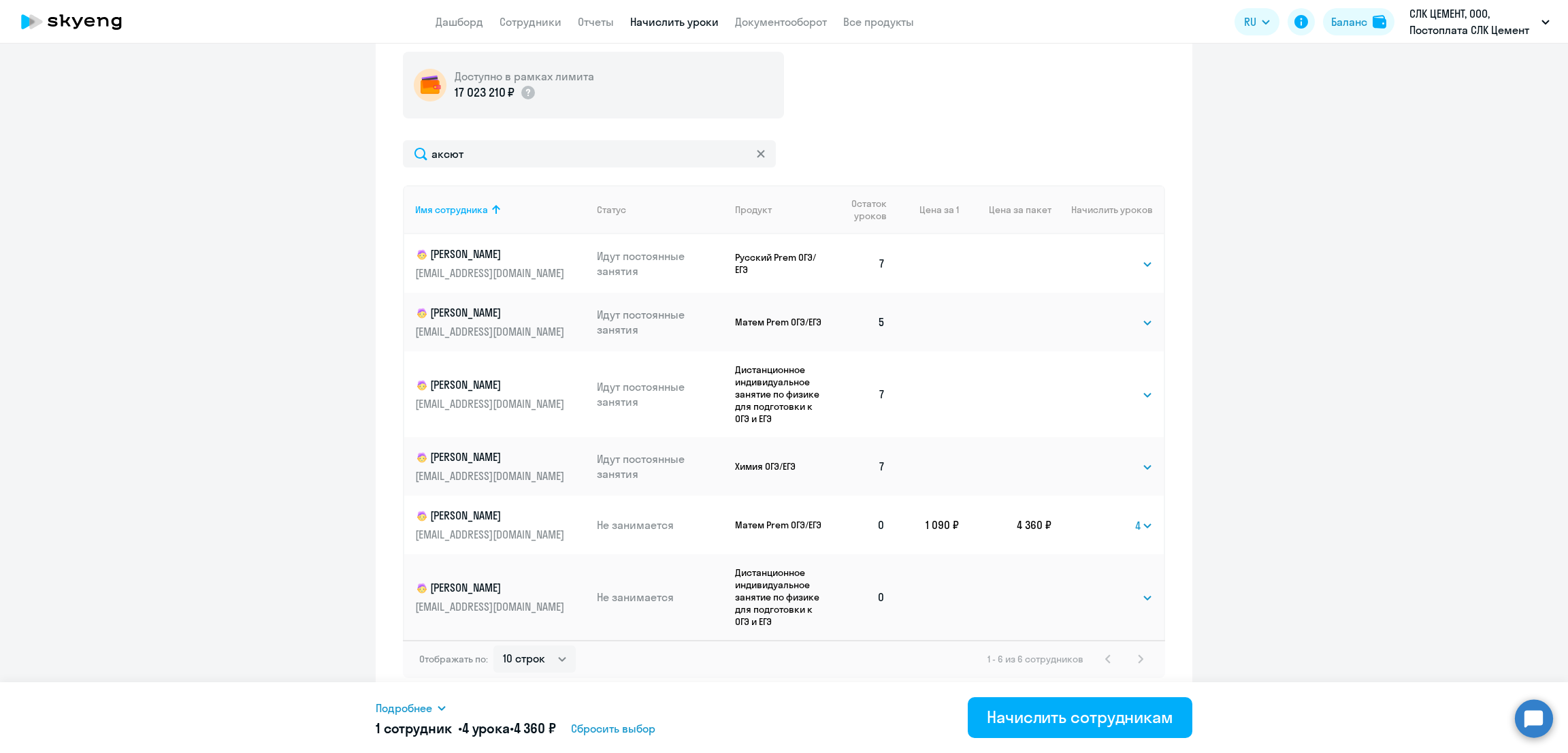
click at [1123, 605] on td "Выбрать 4 8 16 32 64 96 128 Выбрать" at bounding box center [1108, 597] width 112 height 86
click at [1119, 593] on select "Выбрать 4 8 16 32 64 96 128" at bounding box center [1126, 597] width 56 height 16
select select "4"
click at [1098, 589] on select "Выбрать 4 8 16 32 64 96 128" at bounding box center [1126, 597] width 56 height 16
click at [1081, 715] on div "Начислить сотрудникам" at bounding box center [1080, 716] width 187 height 22
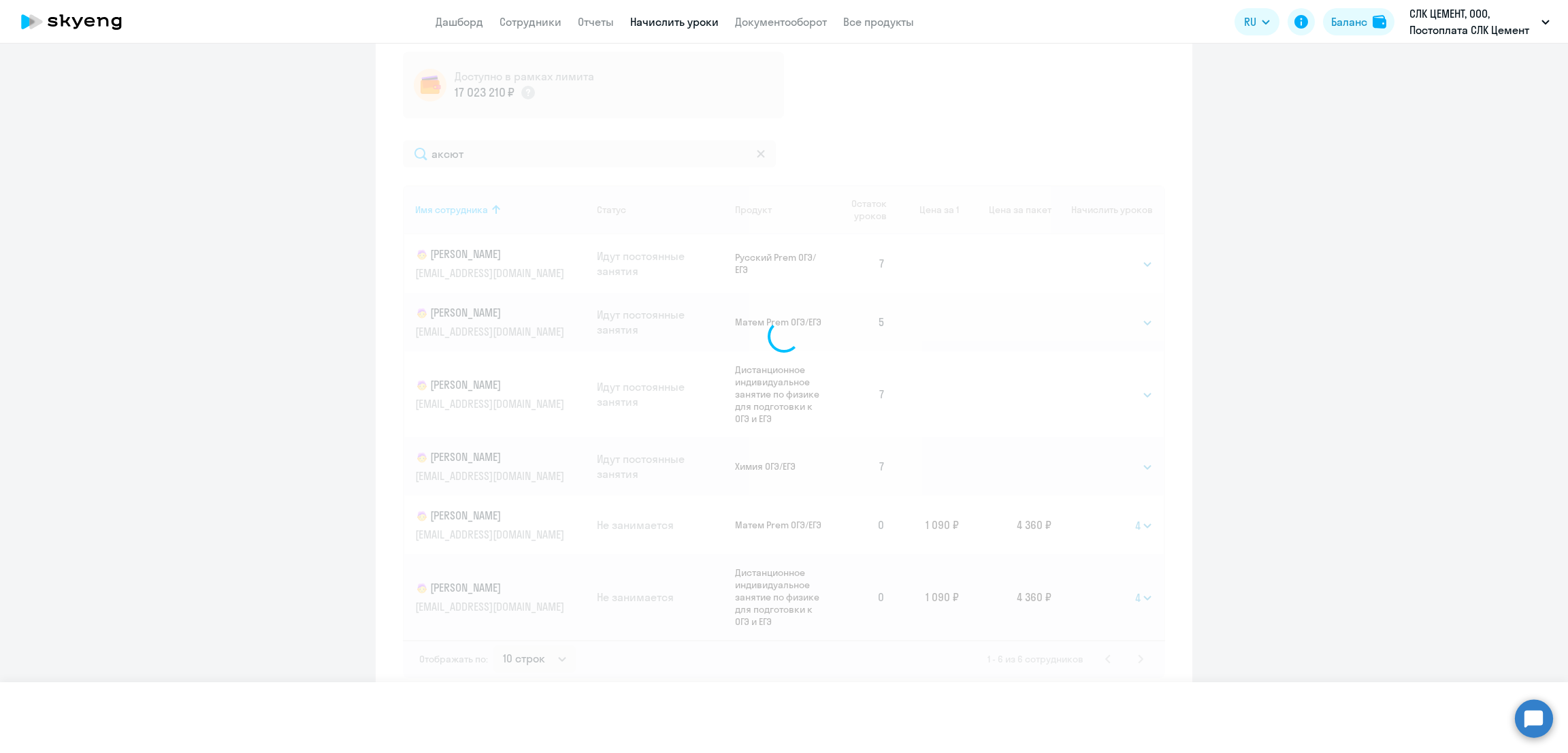
select select
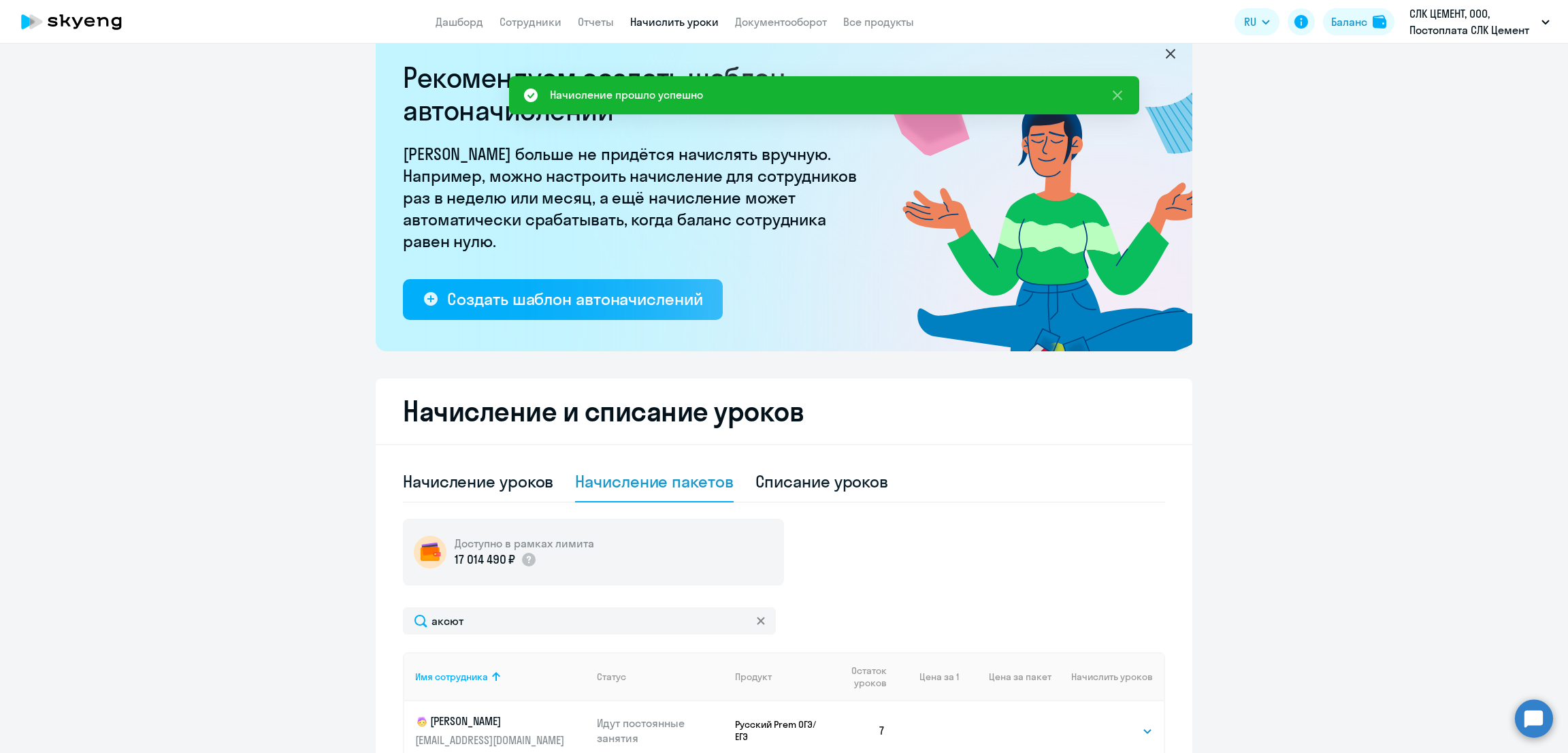
scroll to position [0, 0]
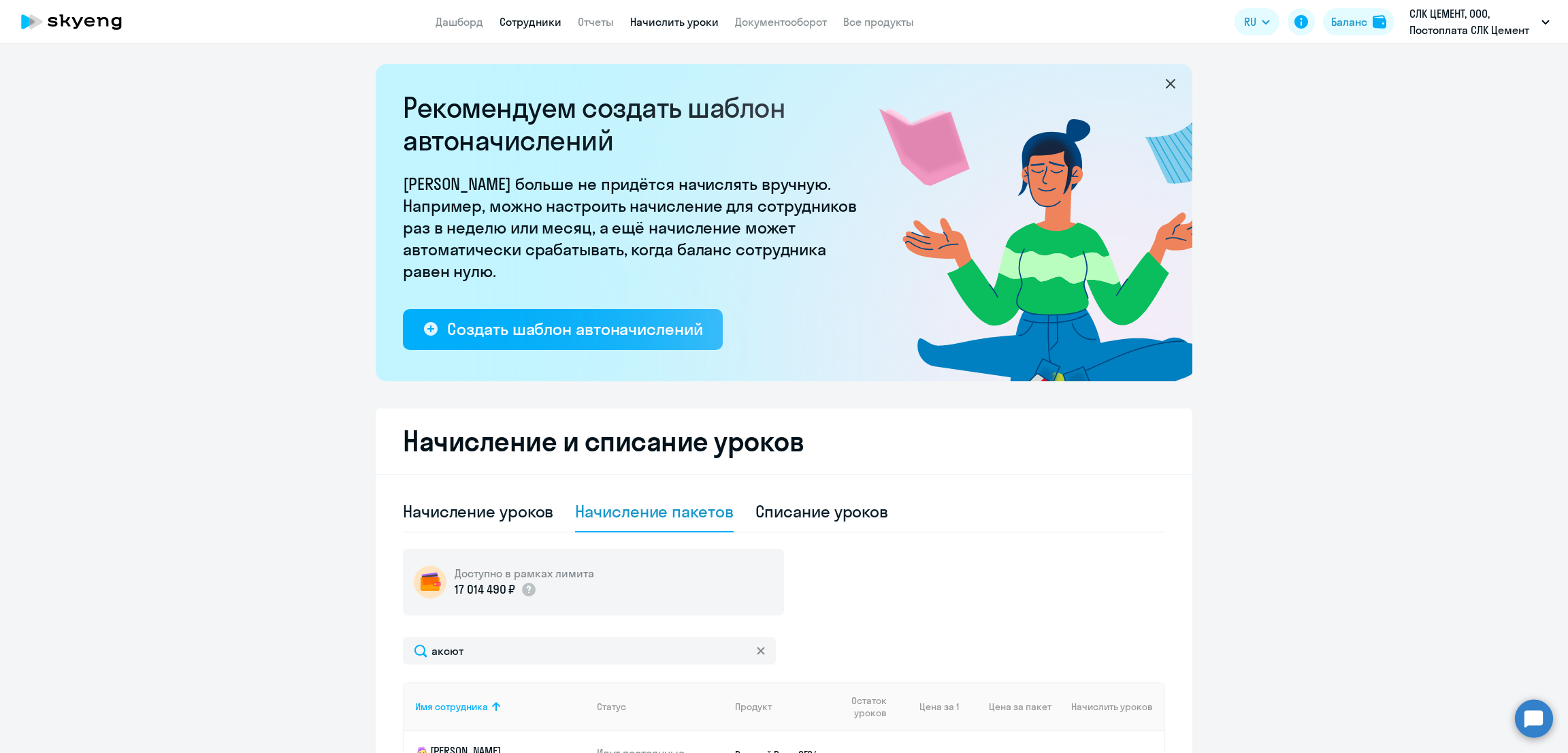
click at [518, 15] on link "Сотрудники" at bounding box center [530, 21] width 62 height 14
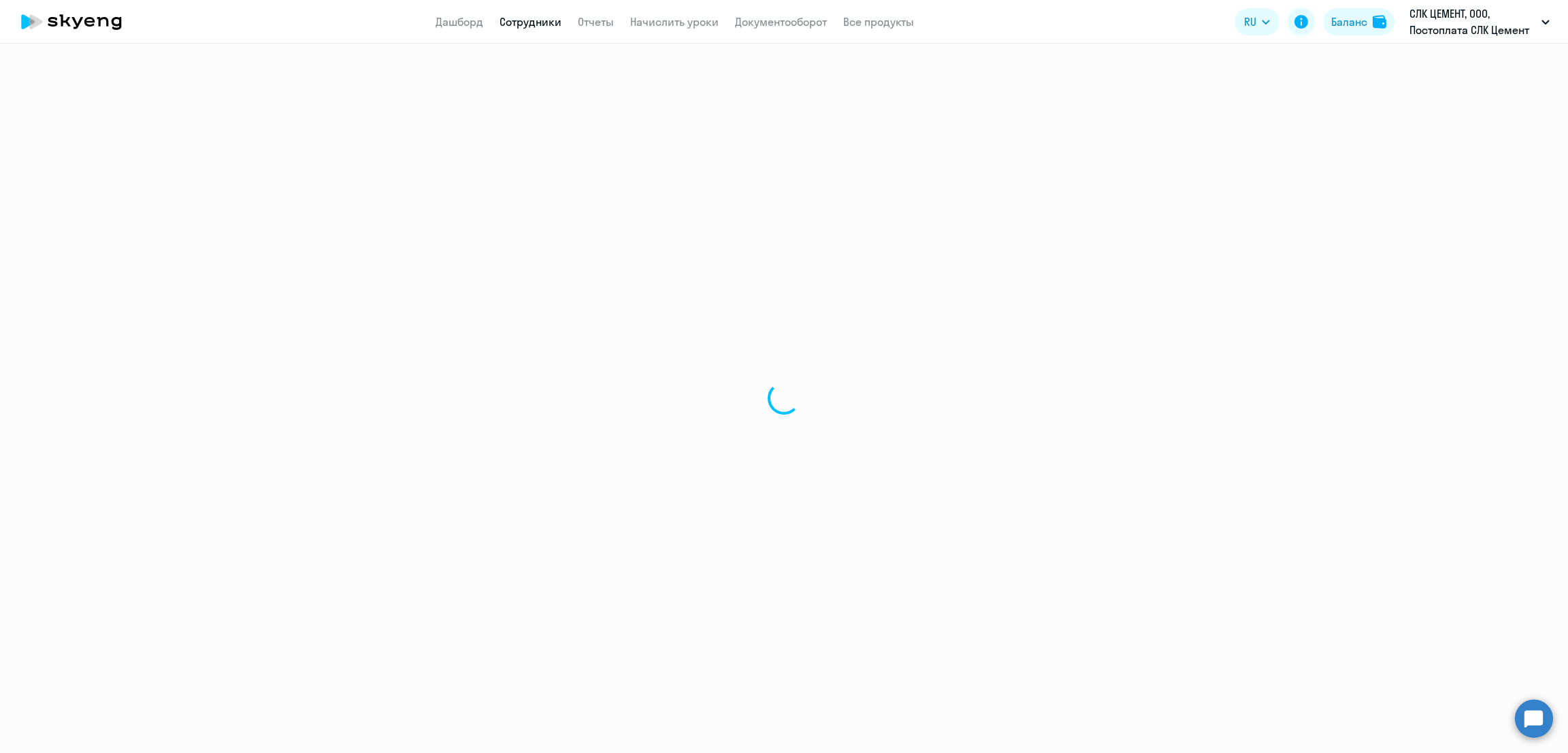
select select "30"
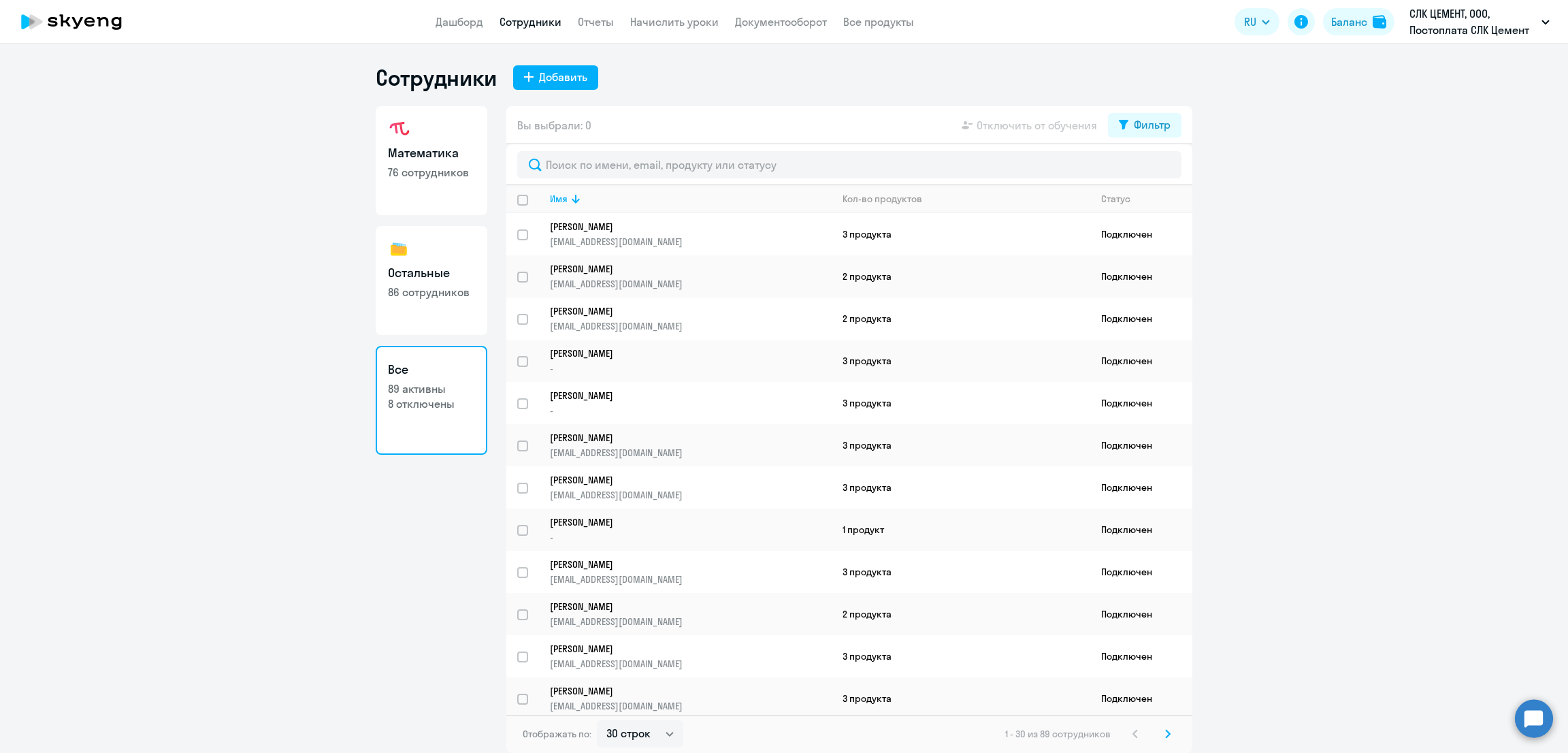
click at [439, 287] on p "86 сотрудников" at bounding box center [432, 291] width 87 height 15
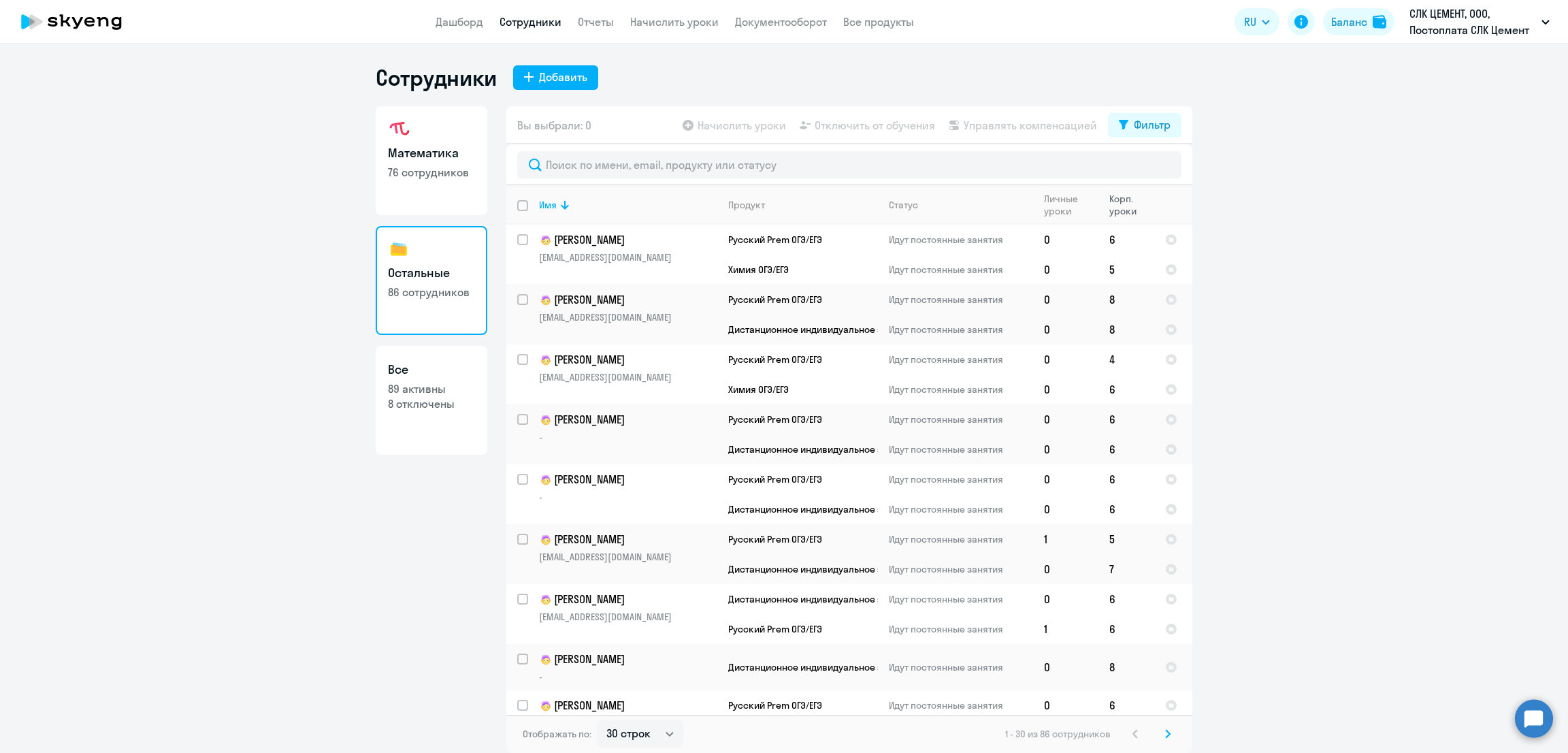
click at [1124, 199] on div "Корп. уроки" at bounding box center [1131, 204] width 45 height 24
click at [619, 731] on select "30 строк 50 строк 100 строк" at bounding box center [640, 734] width 86 height 27
select select "100"
click at [597, 720] on select "30 строк 50 строк 100 строк" at bounding box center [640, 734] width 86 height 27
